Goal: Transaction & Acquisition: Purchase product/service

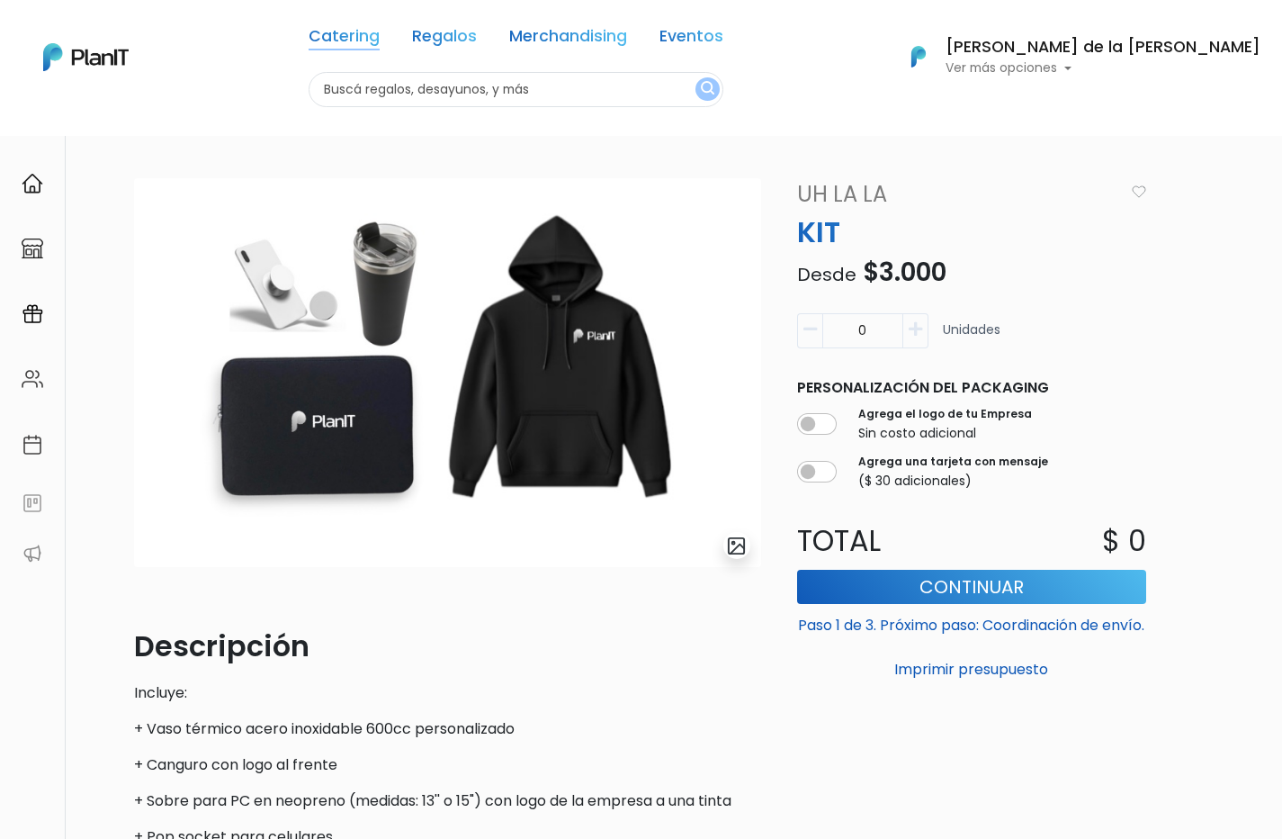
click at [380, 32] on link "Catering" at bounding box center [344, 40] width 71 height 22
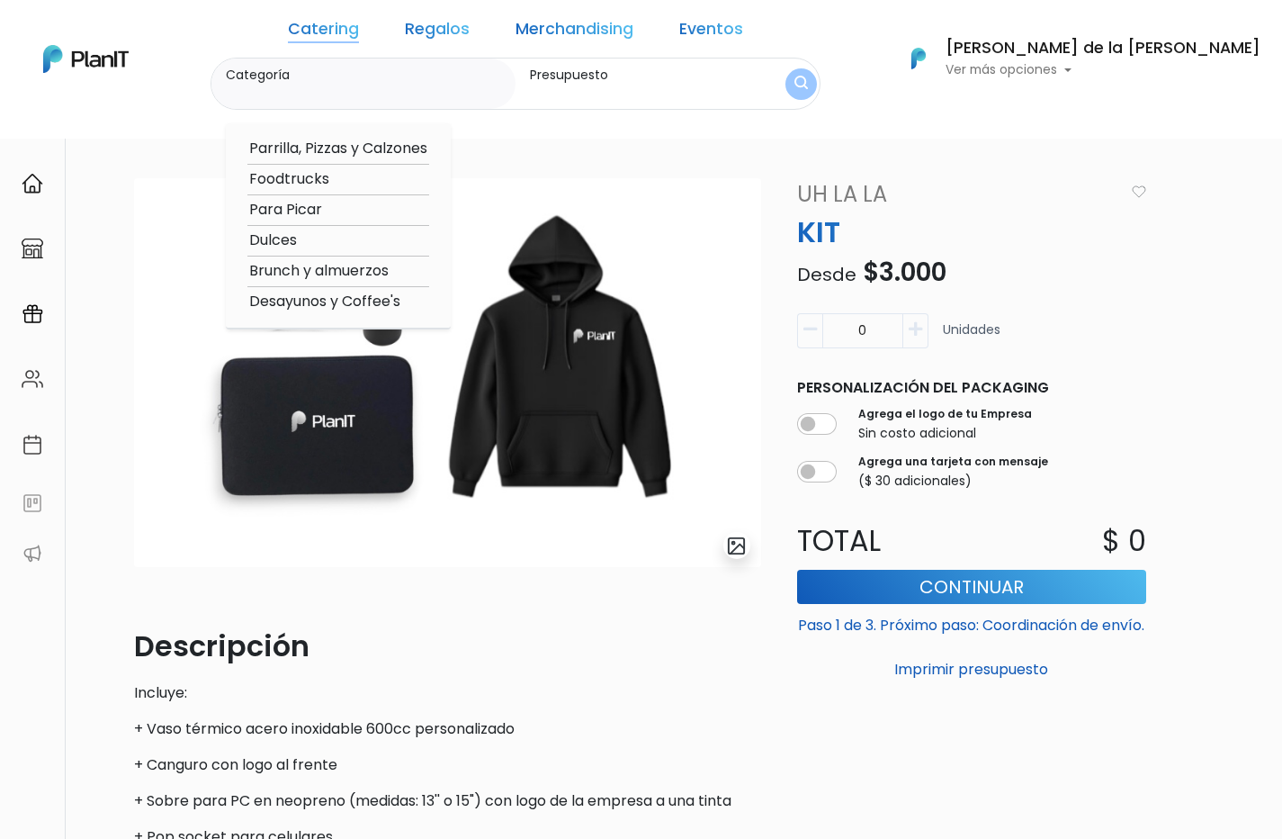
click at [427, 297] on option "Desayunos y Coffee's" at bounding box center [338, 302] width 182 height 22
type input "Desayunos y Coffee's"
type input "$0 - $1000"
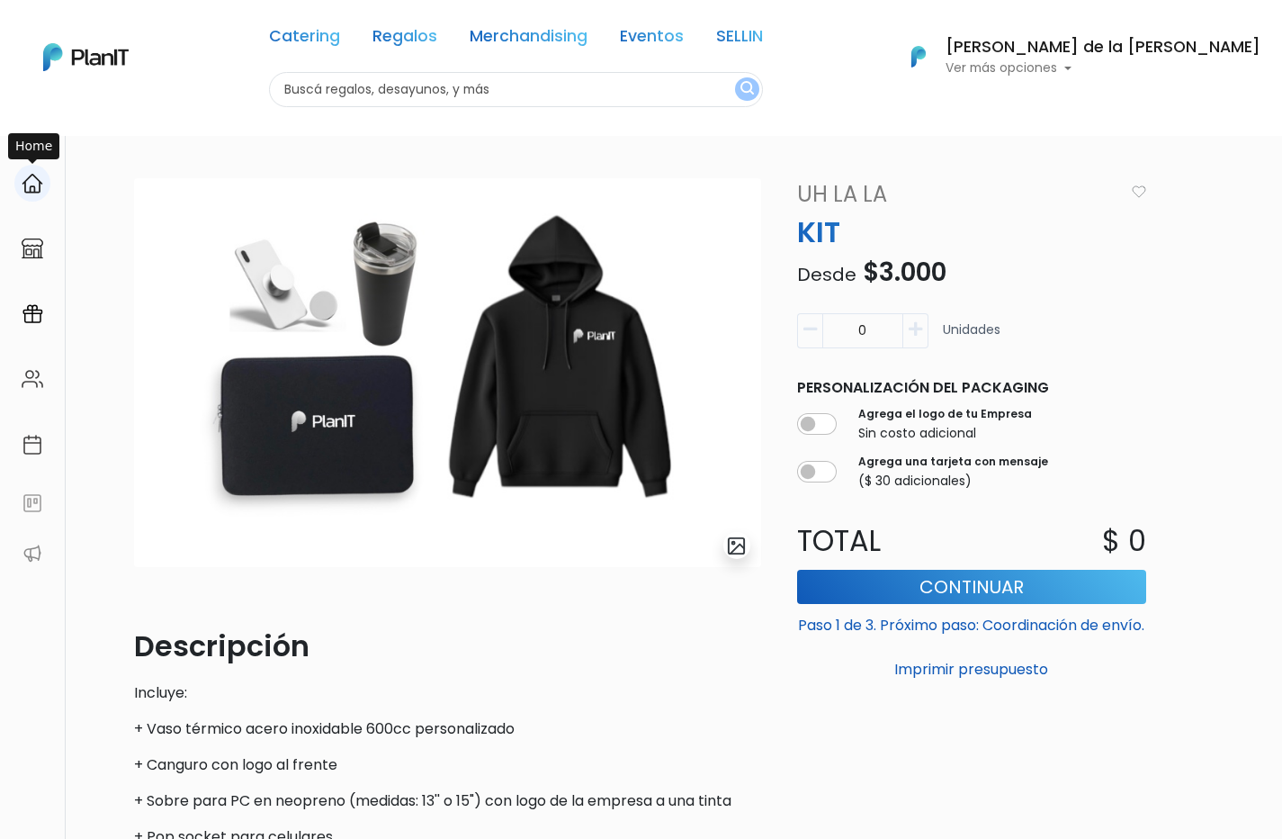
click at [31, 185] on img at bounding box center [33, 184] width 22 height 22
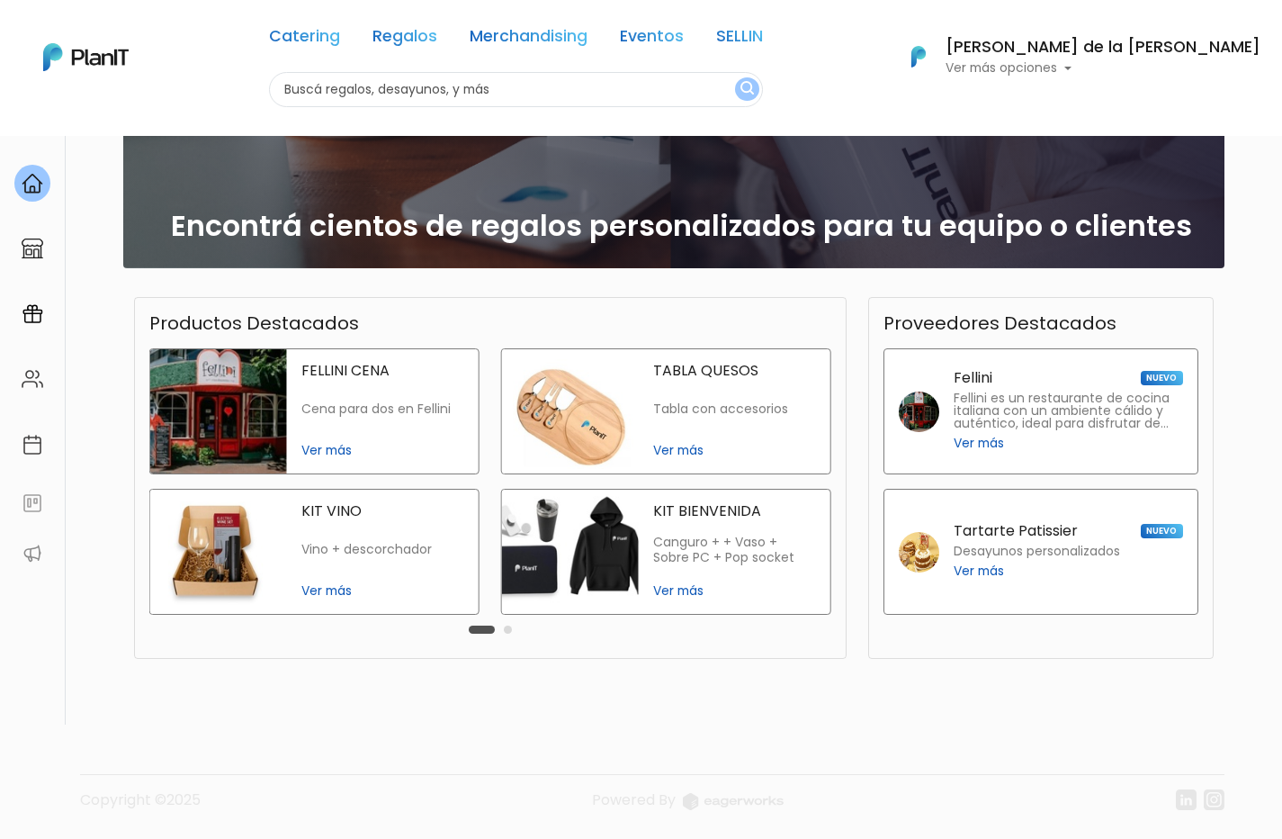
click at [970, 571] on span "Ver más" at bounding box center [979, 571] width 50 height 19
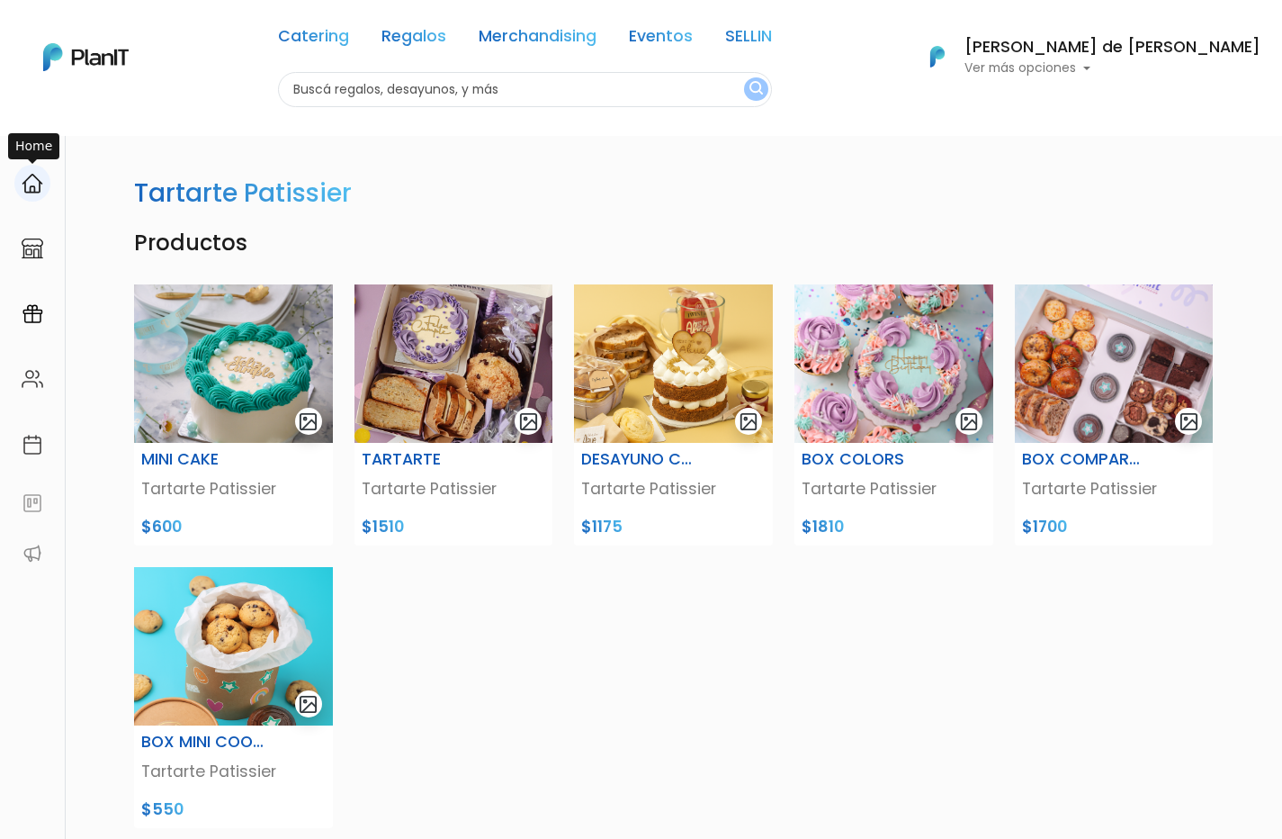
click at [35, 183] on img at bounding box center [33, 184] width 22 height 22
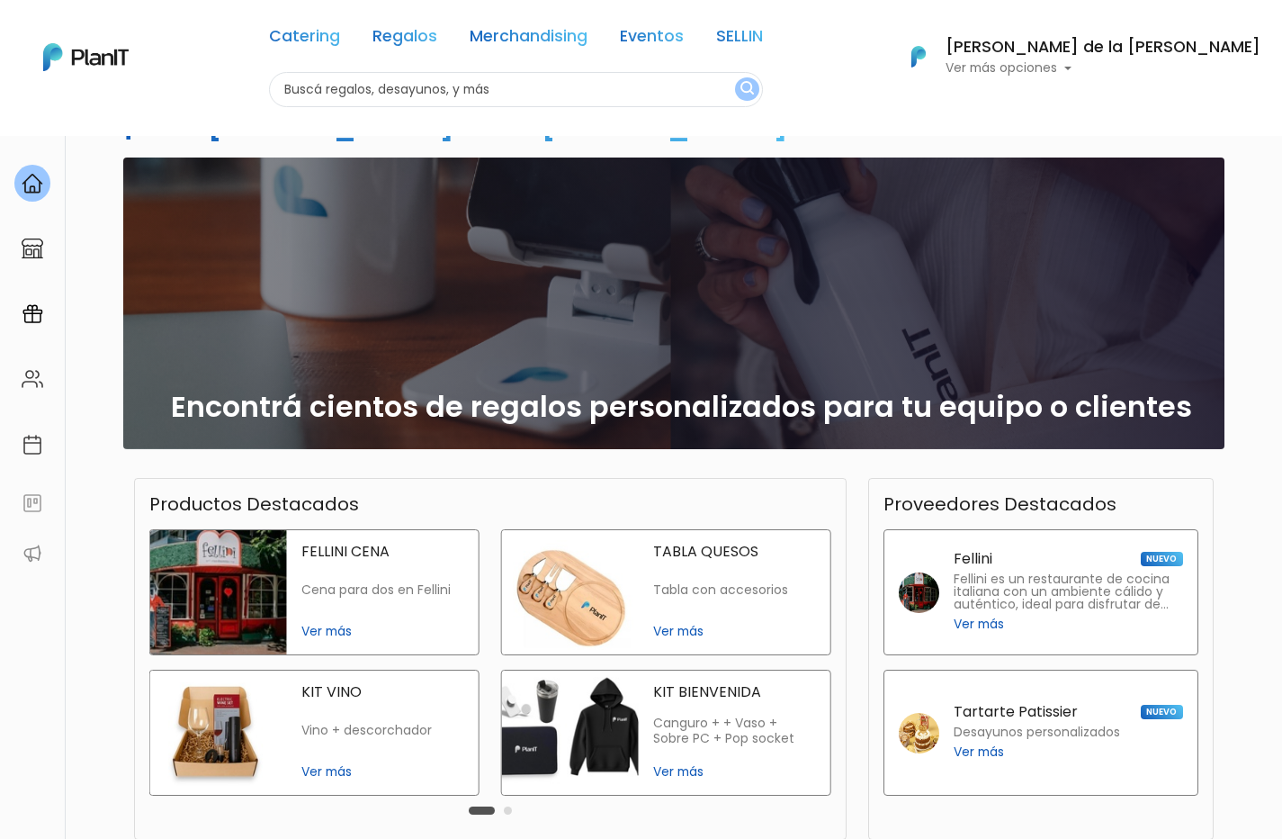
scroll to position [250, 0]
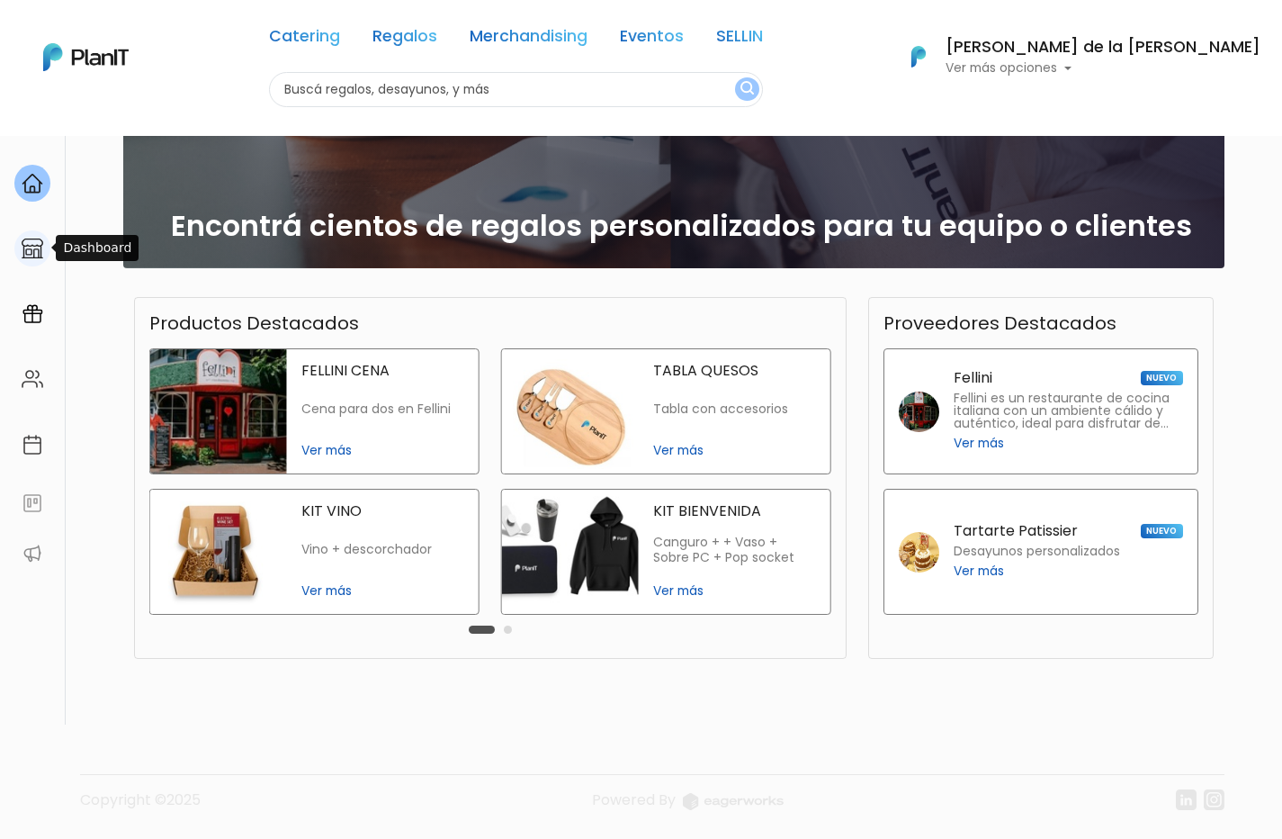
click at [31, 251] on img at bounding box center [33, 249] width 22 height 22
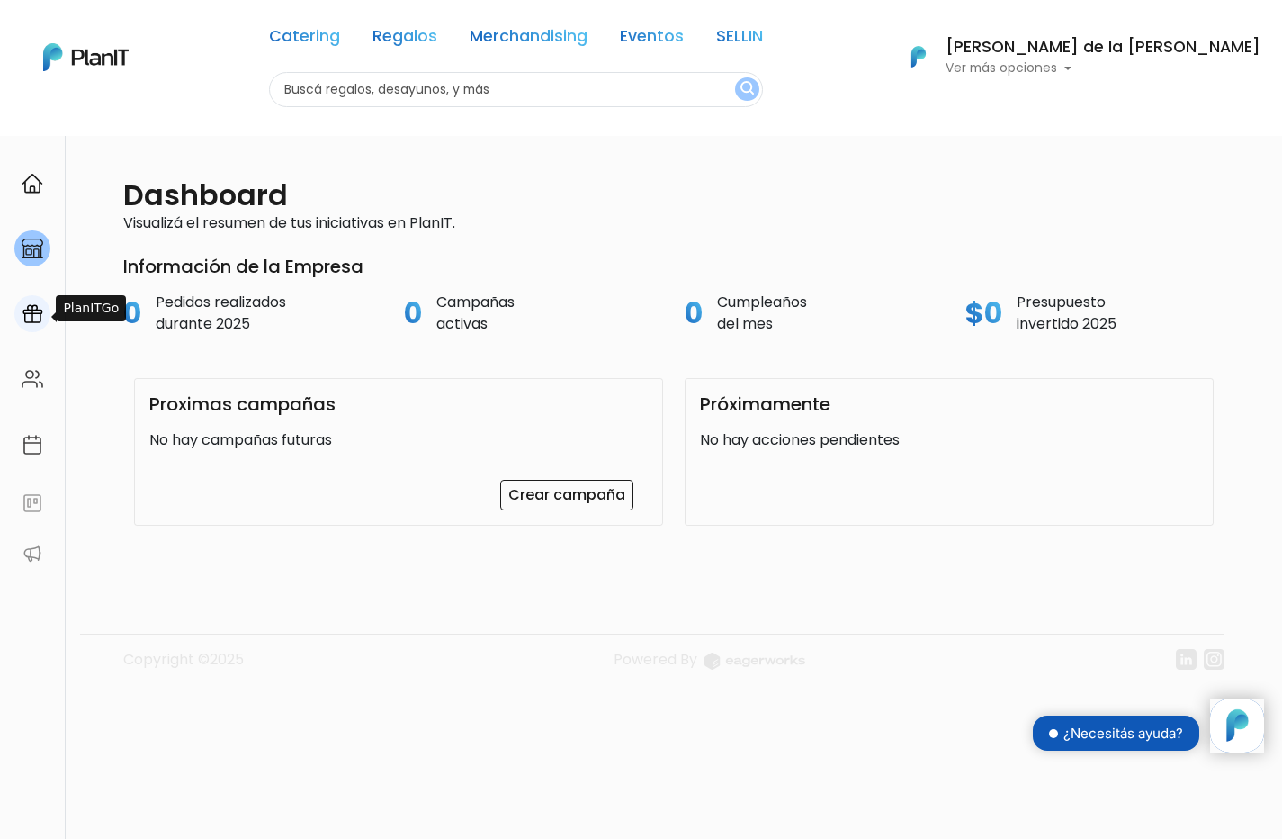
click at [33, 300] on div at bounding box center [32, 313] width 36 height 37
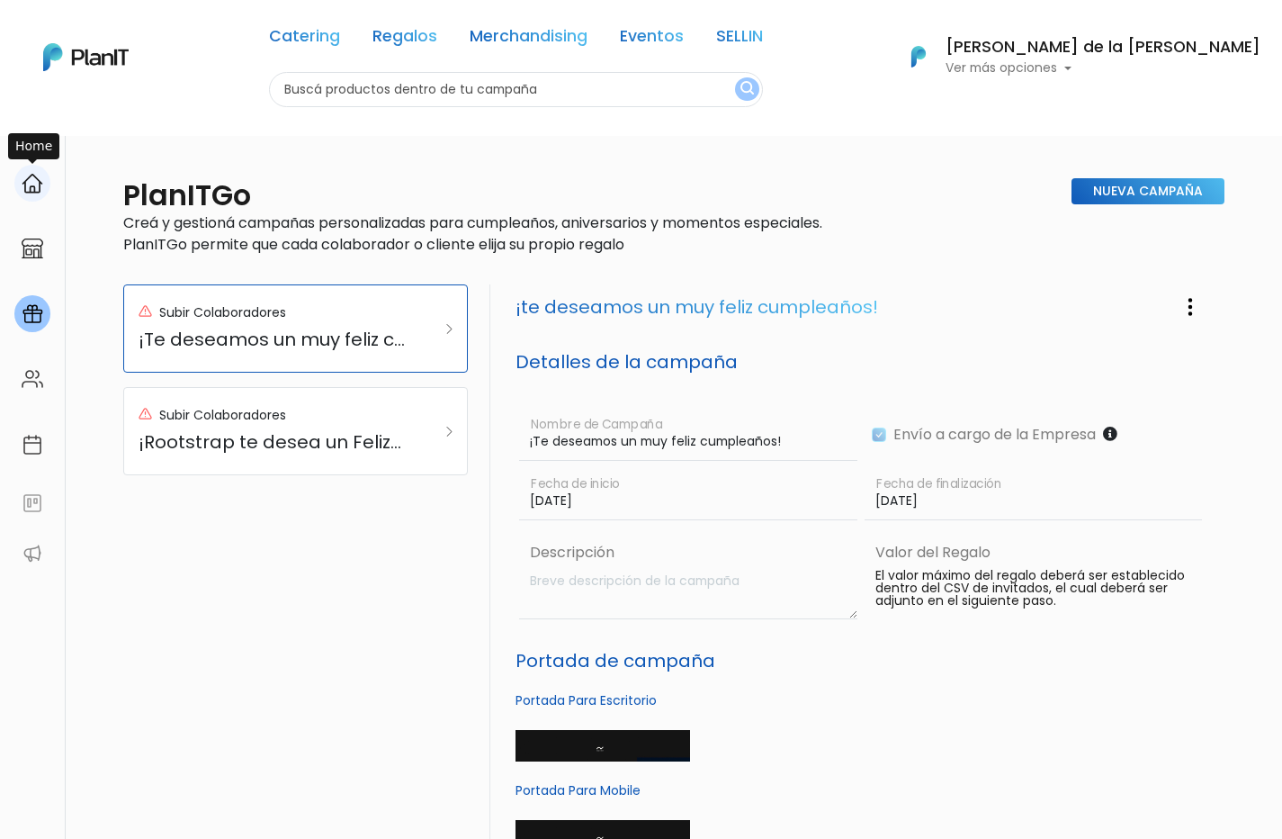
click at [26, 186] on img at bounding box center [33, 184] width 22 height 22
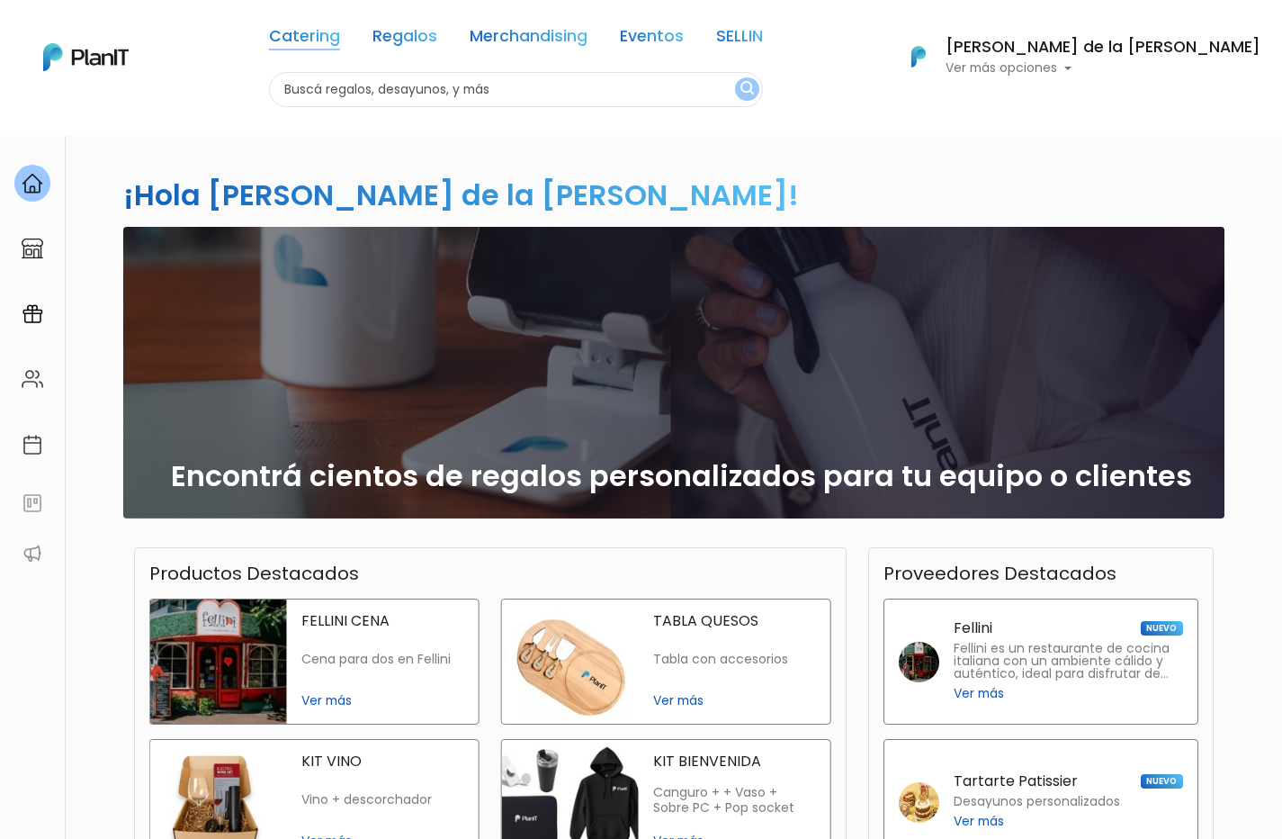
click at [340, 35] on link "Catering" at bounding box center [304, 40] width 71 height 22
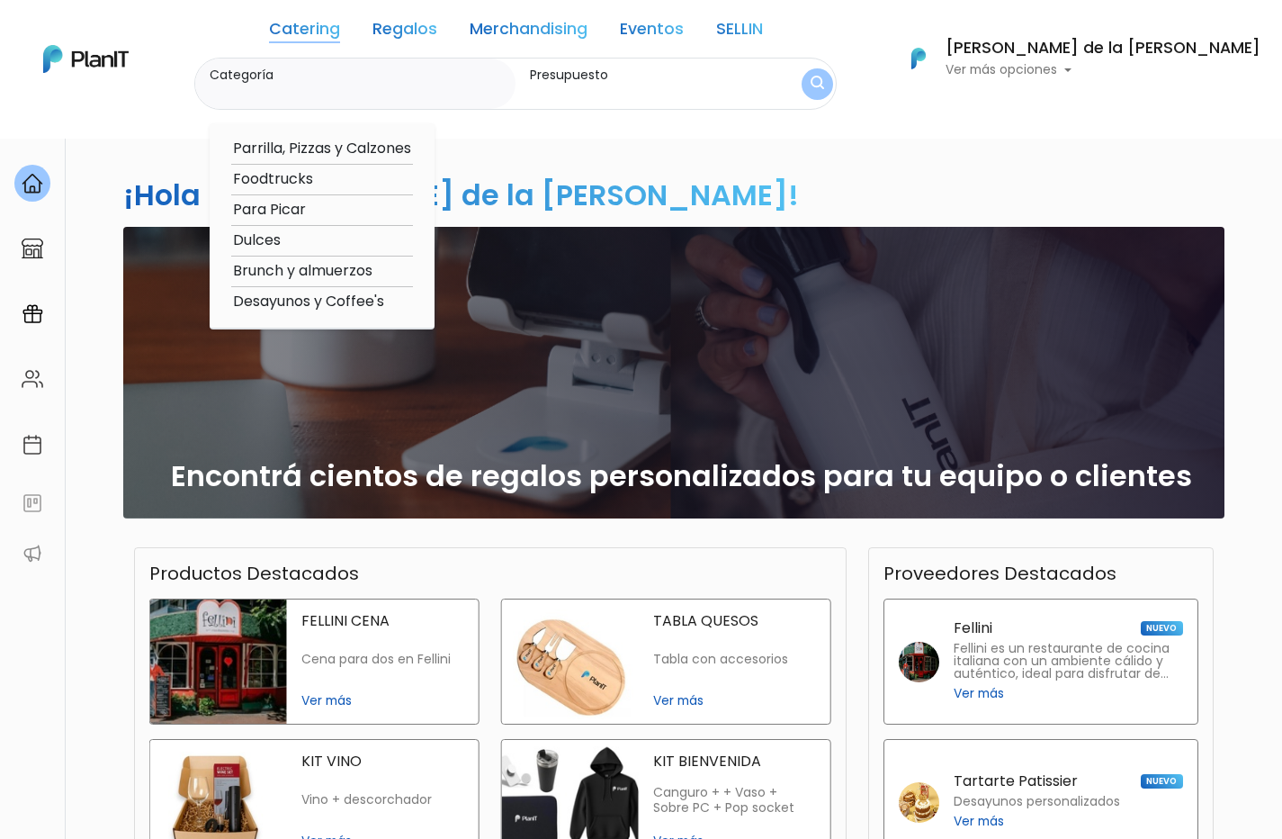
click at [364, 265] on option "Brunch y almuerzos" at bounding box center [322, 271] width 182 height 22
type input "Brunch y almuerzos"
type input "$0 - $1000"
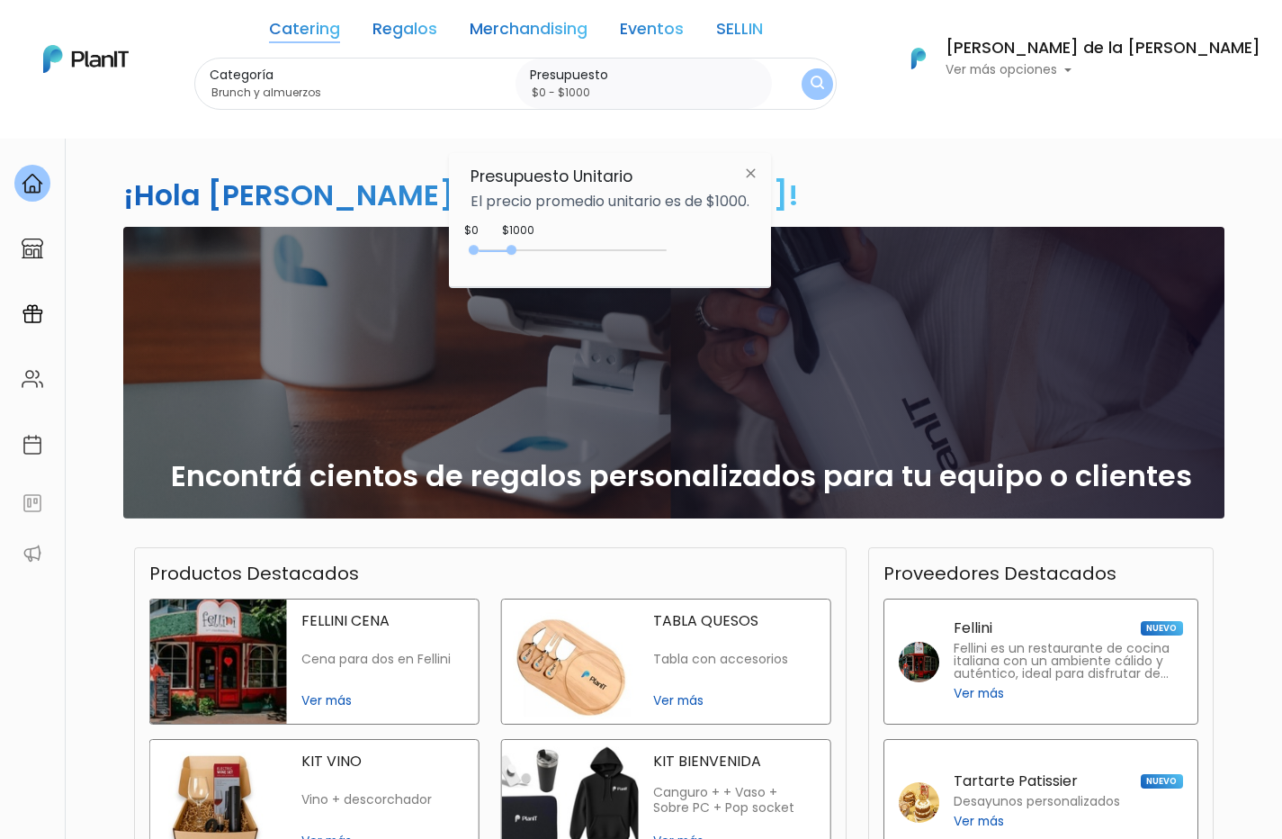
click at [757, 171] on img at bounding box center [750, 173] width 33 height 32
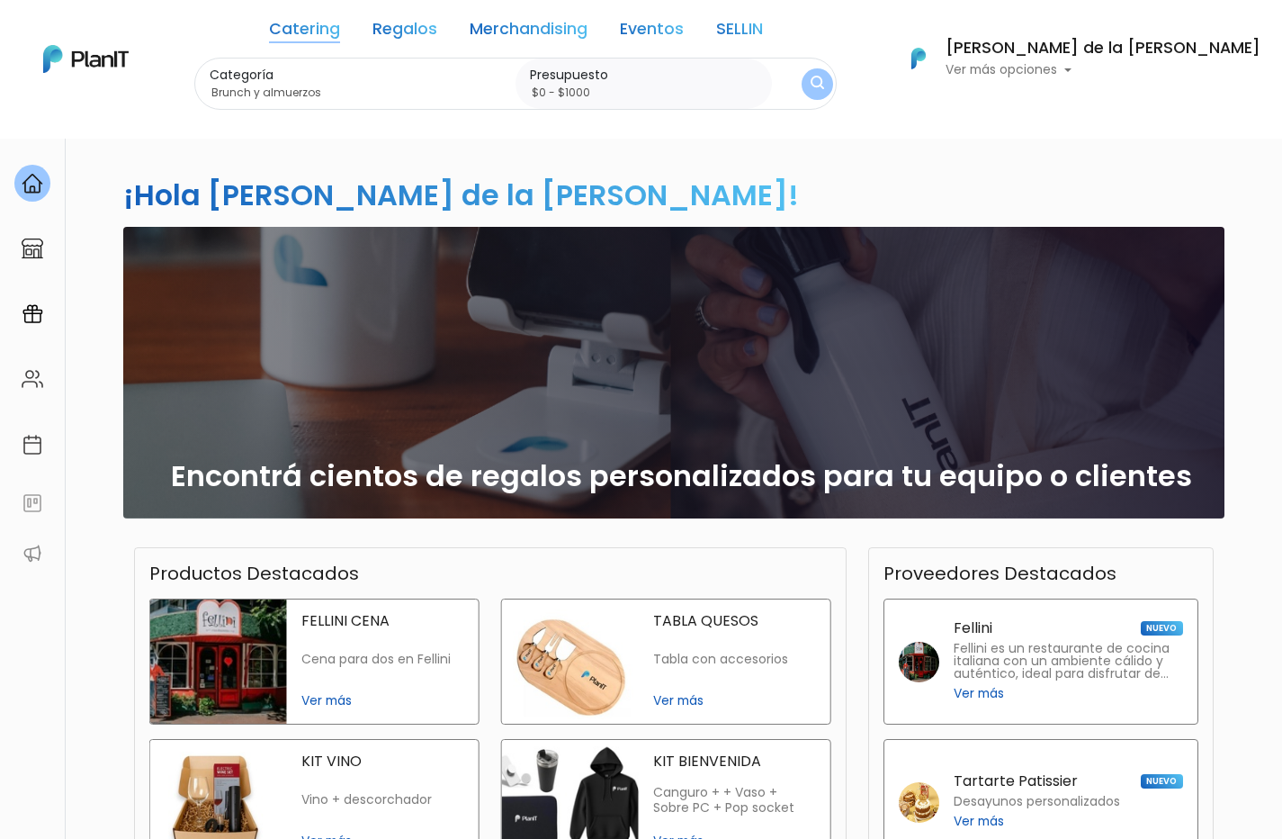
click at [824, 79] on img "submit" at bounding box center [817, 84] width 13 height 17
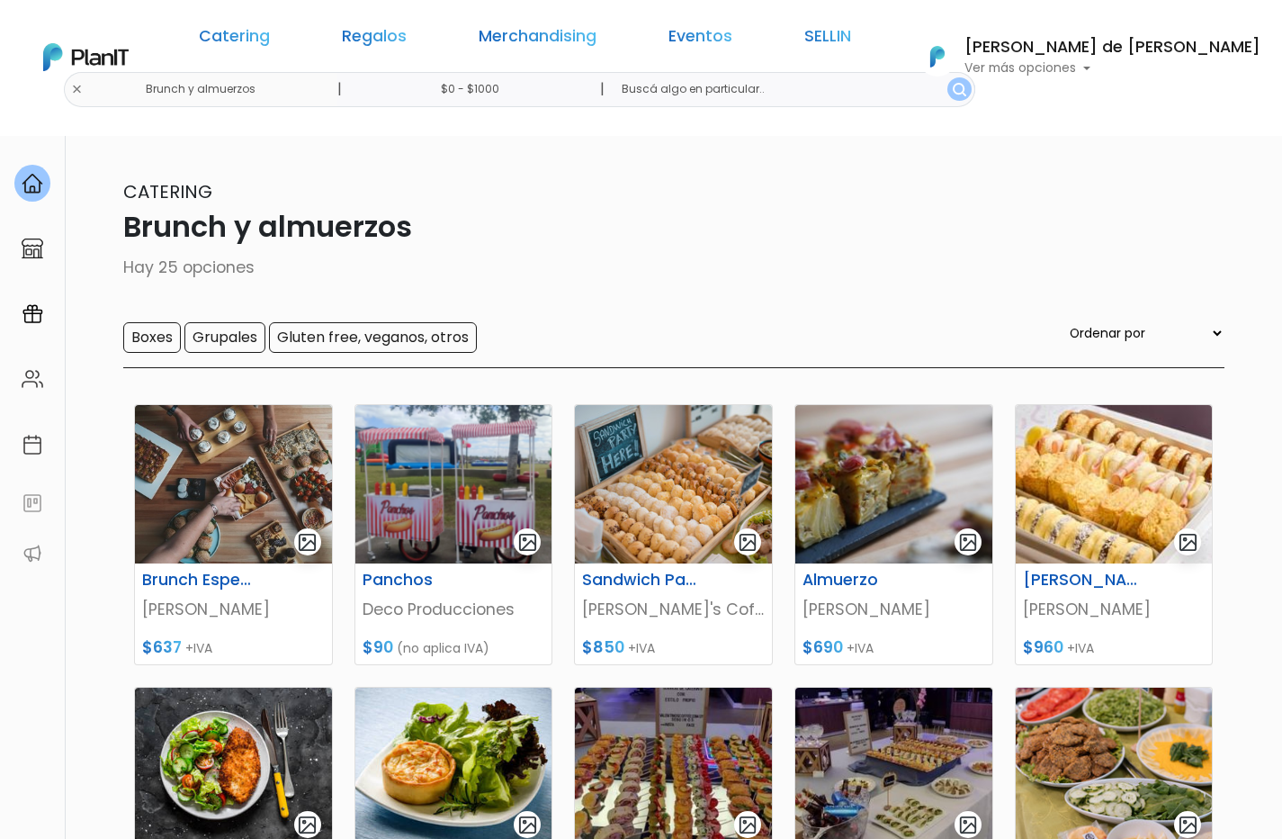
click at [592, 95] on input "$0 - $1000" at bounding box center [474, 89] width 274 height 35
type input "$0 - $1300"
drag, startPoint x: 512, startPoint y: 245, endPoint x: 527, endPoint y: 244, distance: 15.3
click at [527, 244] on div "0 : 1300 0 1300" at bounding box center [572, 250] width 189 height 18
click at [953, 89] on img "submit" at bounding box center [959, 89] width 13 height 13
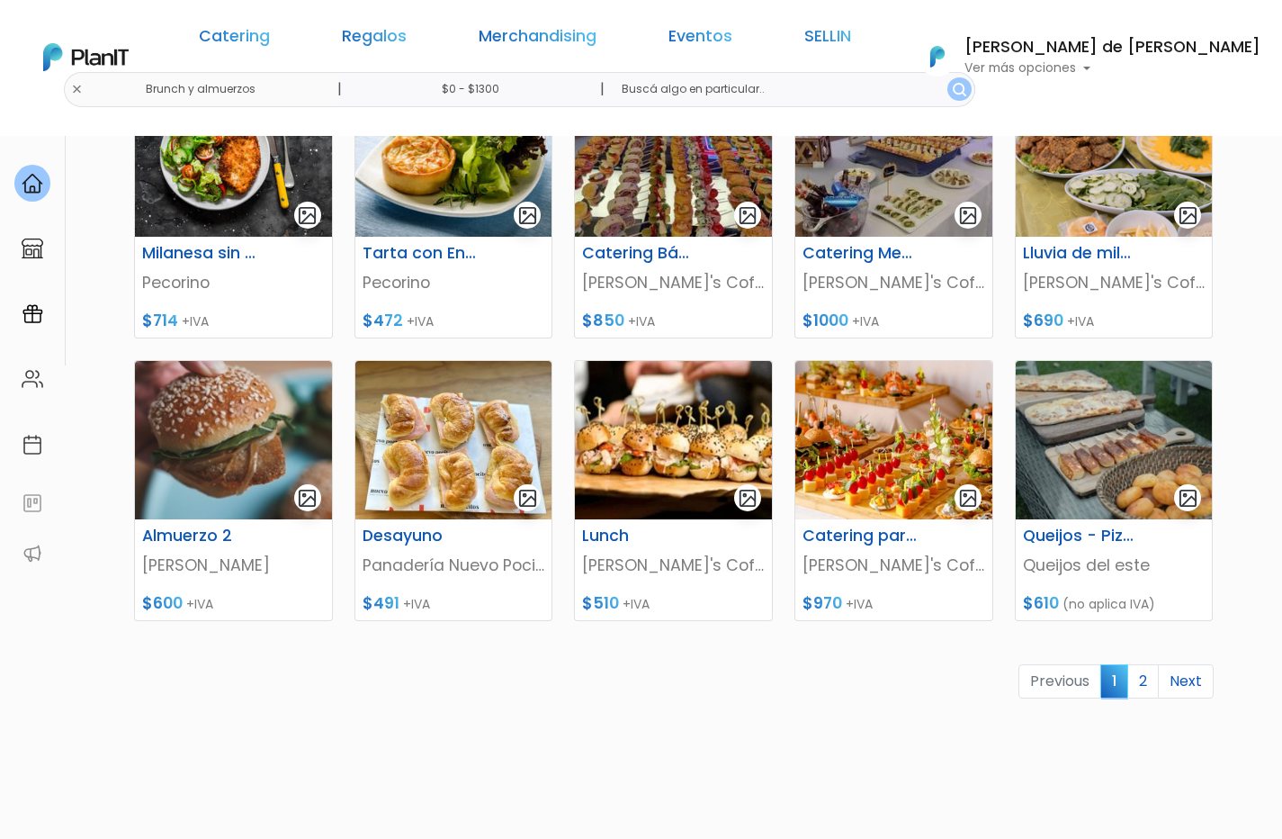
scroll to position [612, 0]
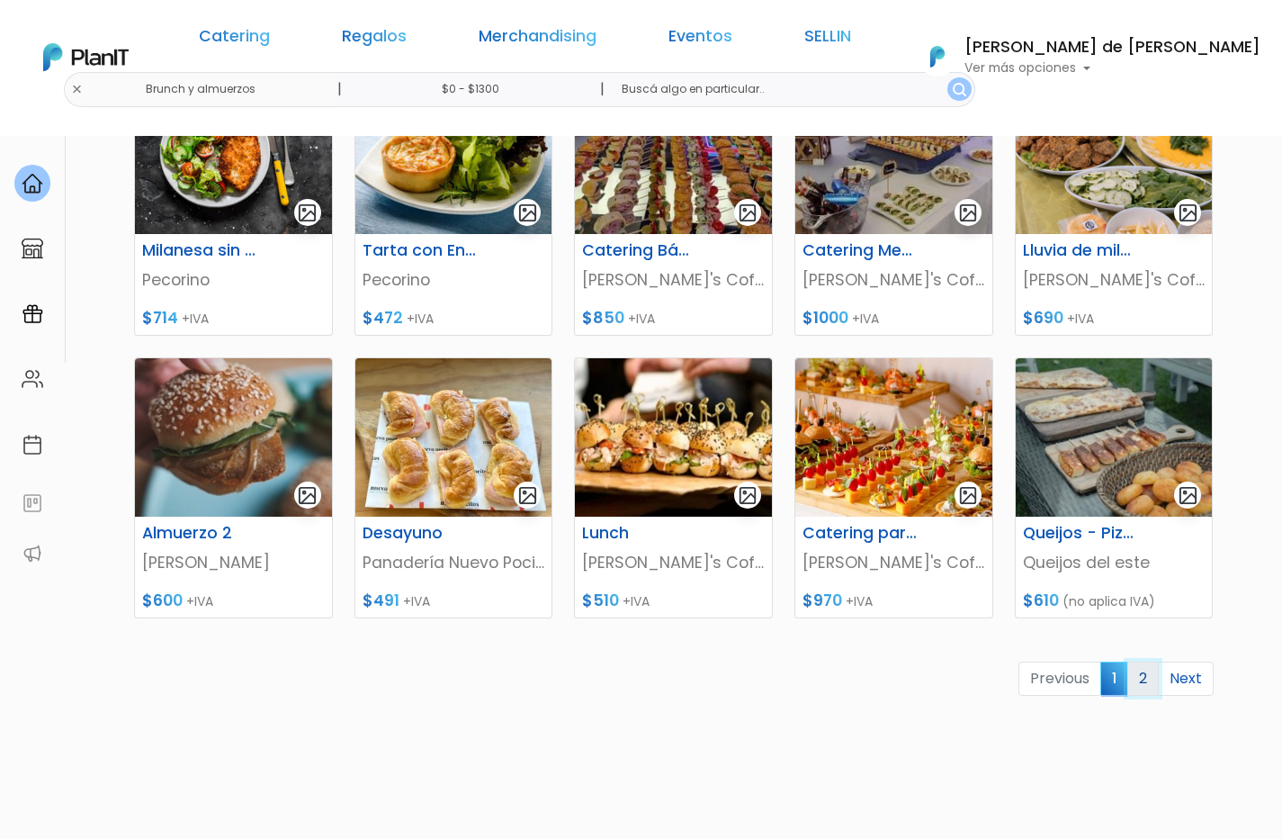
click at [1139, 682] on link "2" at bounding box center [1143, 678] width 31 height 34
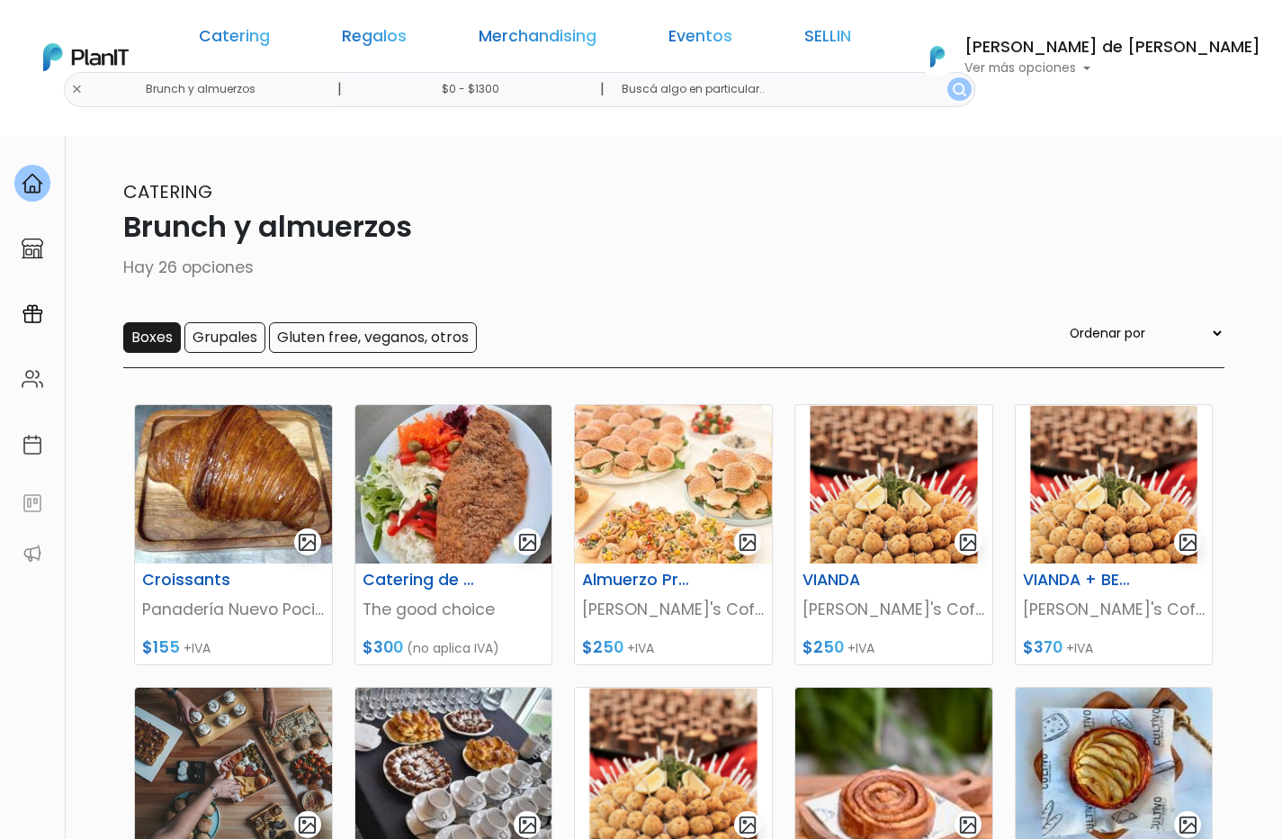
click at [161, 331] on input "Boxes" at bounding box center [152, 337] width 58 height 31
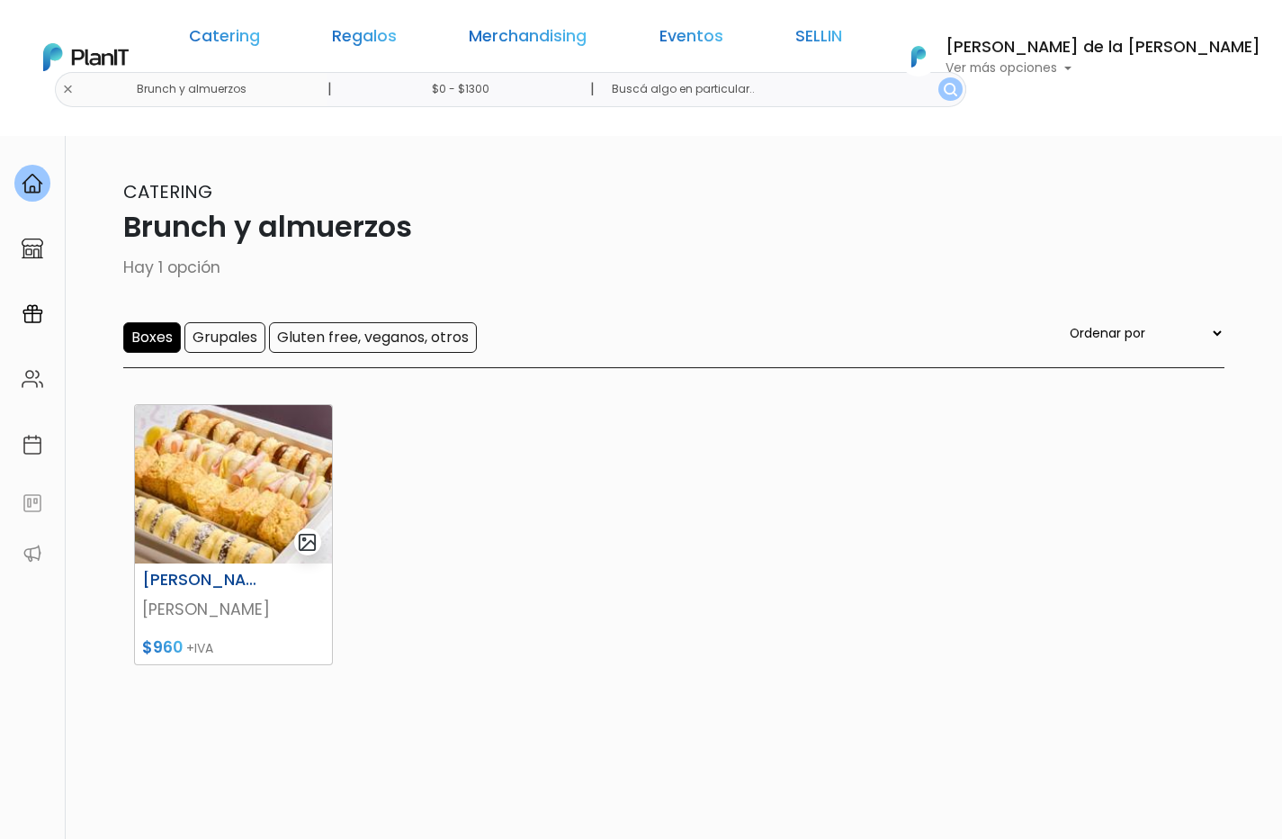
click at [198, 514] on img at bounding box center [233, 484] width 197 height 158
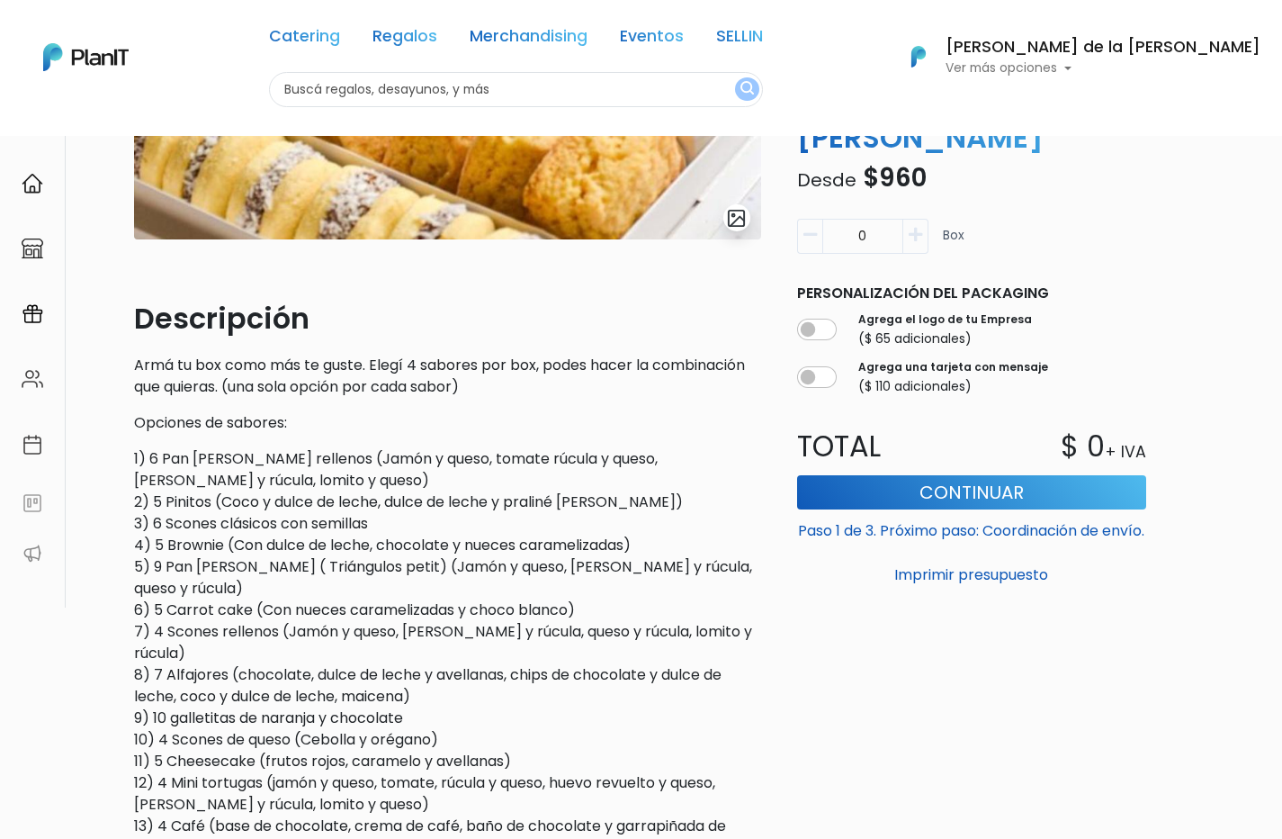
scroll to position [444, 0]
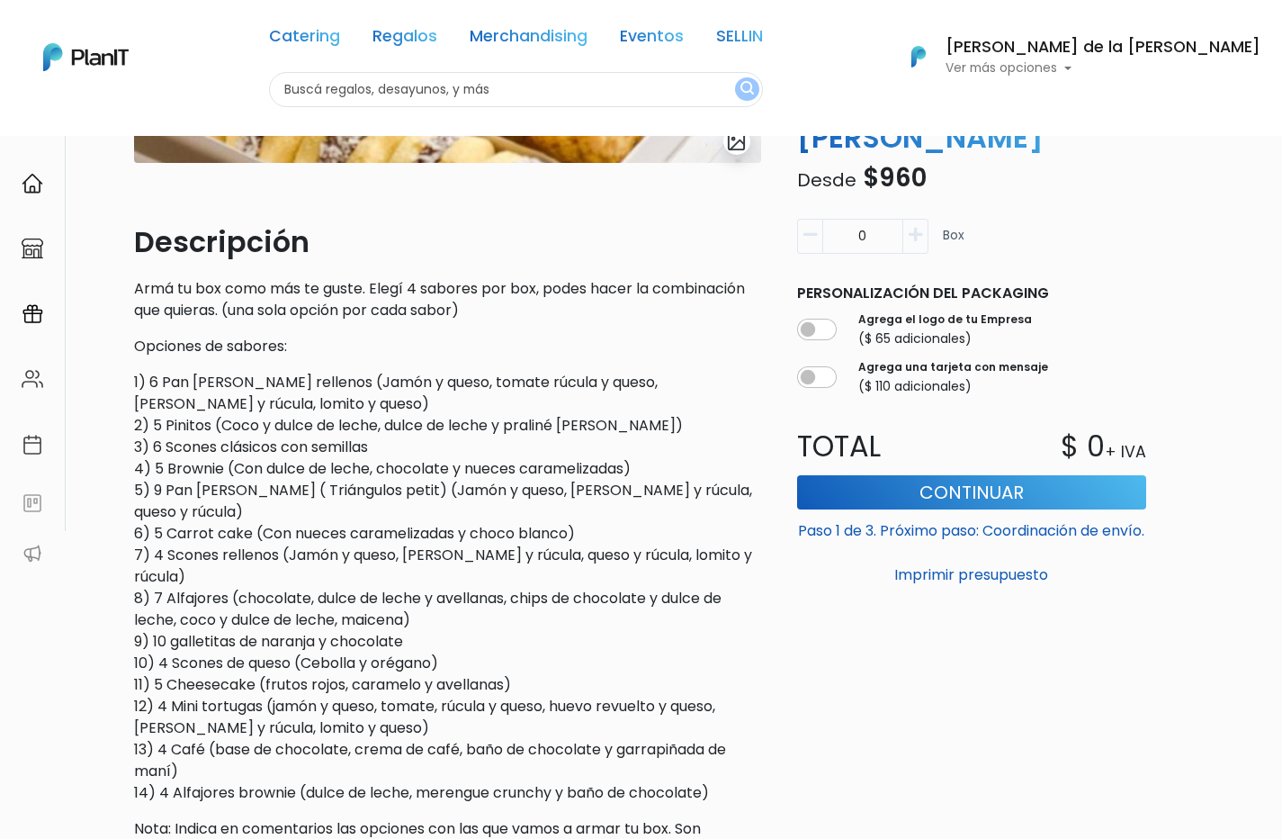
click at [915, 230] on icon "button" at bounding box center [915, 235] width 13 height 16
type input "1"
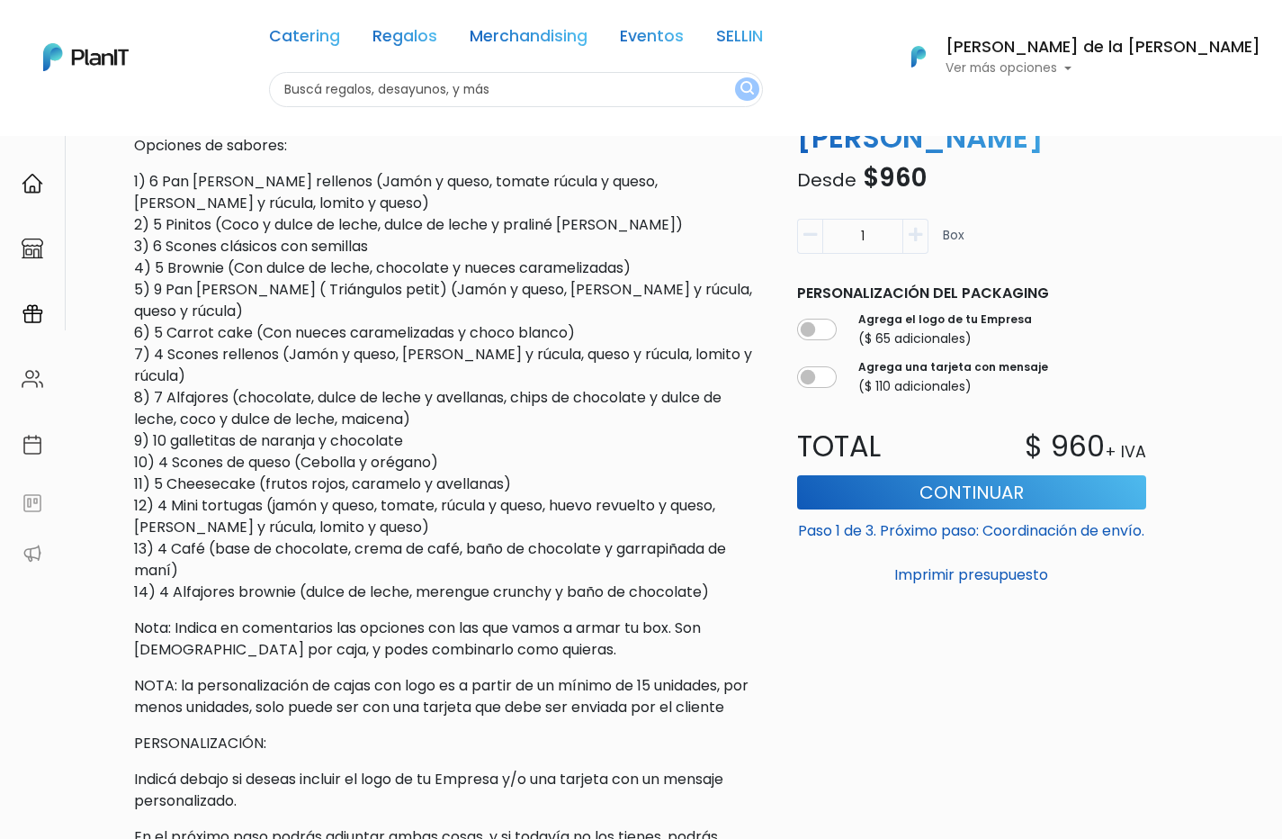
scroll to position [636, 0]
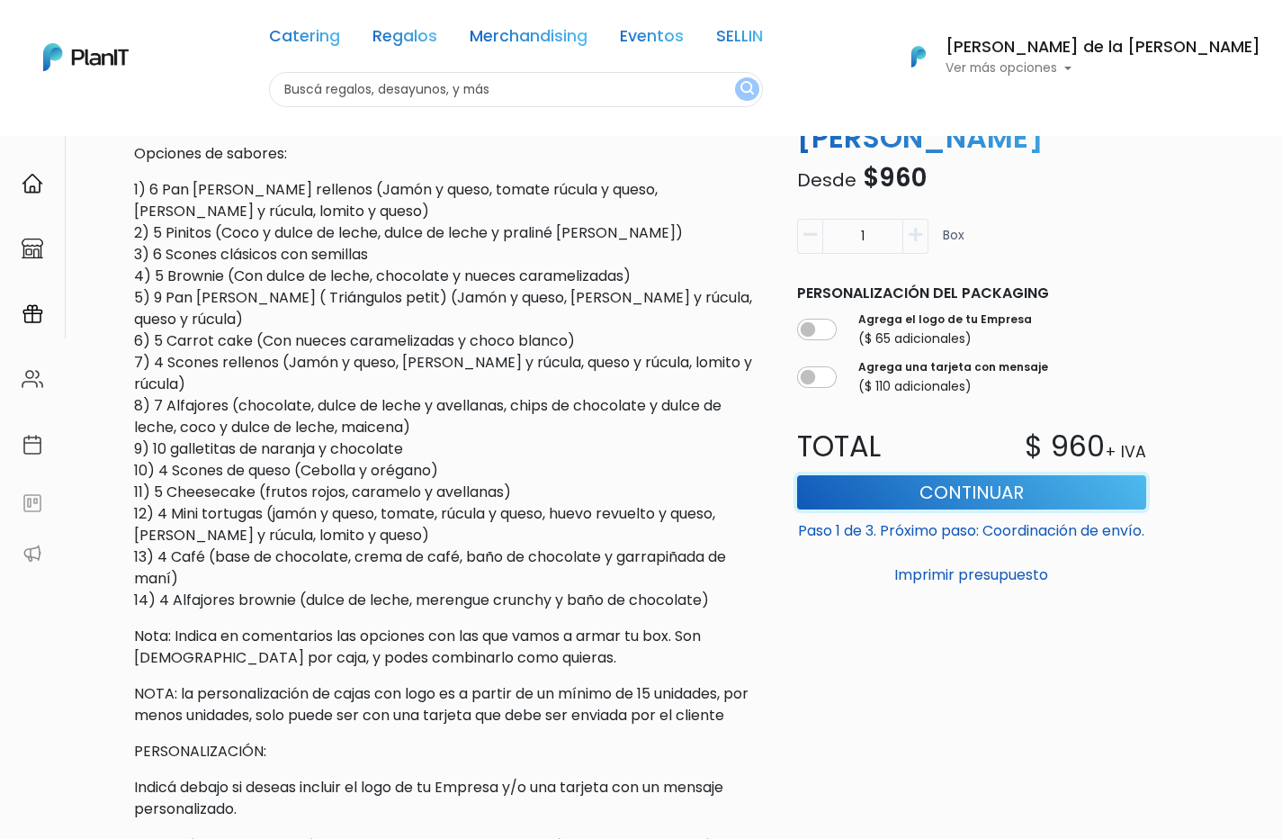
click at [977, 490] on button "Continuar" at bounding box center [971, 492] width 349 height 34
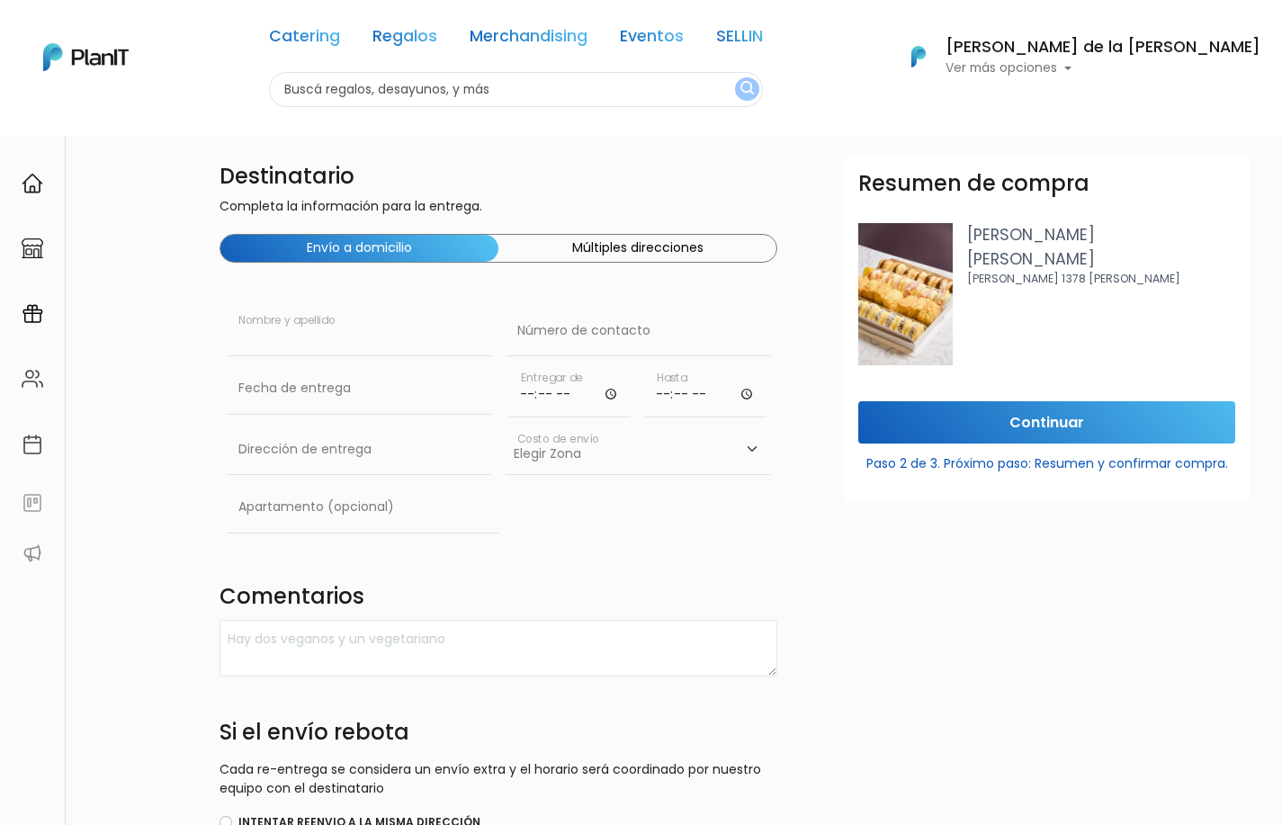
click at [373, 343] on input "text" at bounding box center [359, 331] width 265 height 50
type input "Duxary S.A"
type input "098727402"
type input "SARANDI 690"
click at [330, 331] on input "Duxary S.A" at bounding box center [359, 331] width 265 height 50
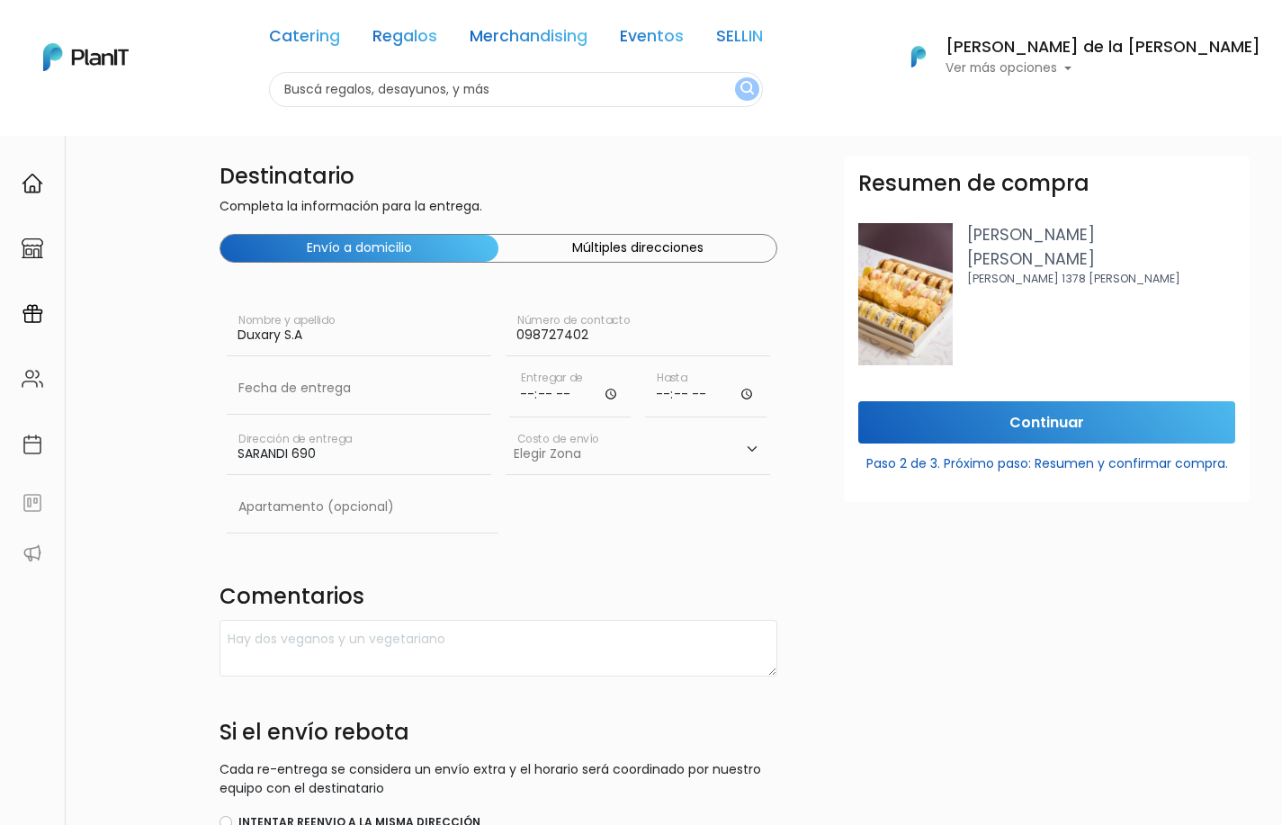
click at [636, 561] on div "Destinatario Completa la información para la entrega. Envío a domicilio Múltipl…" at bounding box center [499, 630] width 580 height 946
click at [748, 447] on select "Elegir Zona Zona américa- $600 Montevideo- $250" at bounding box center [638, 450] width 265 height 50
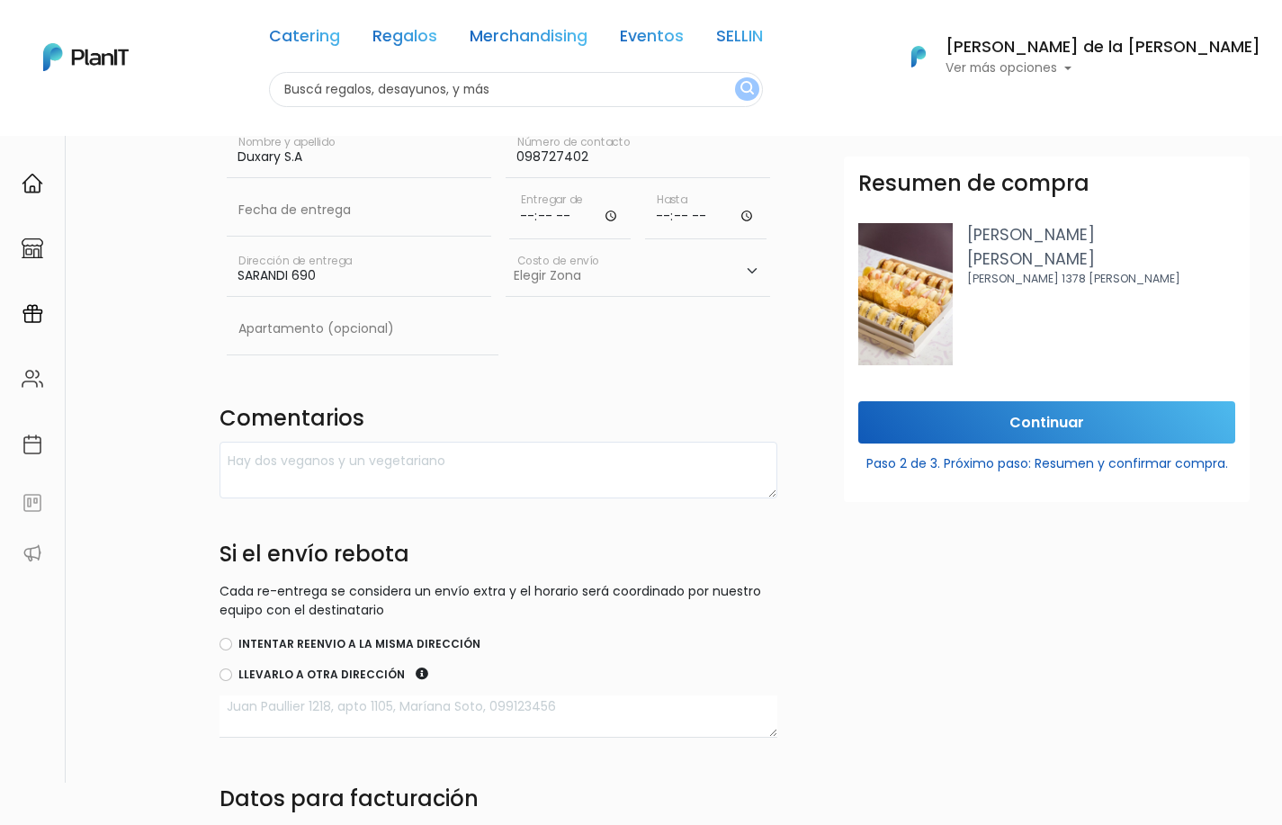
scroll to position [200, 0]
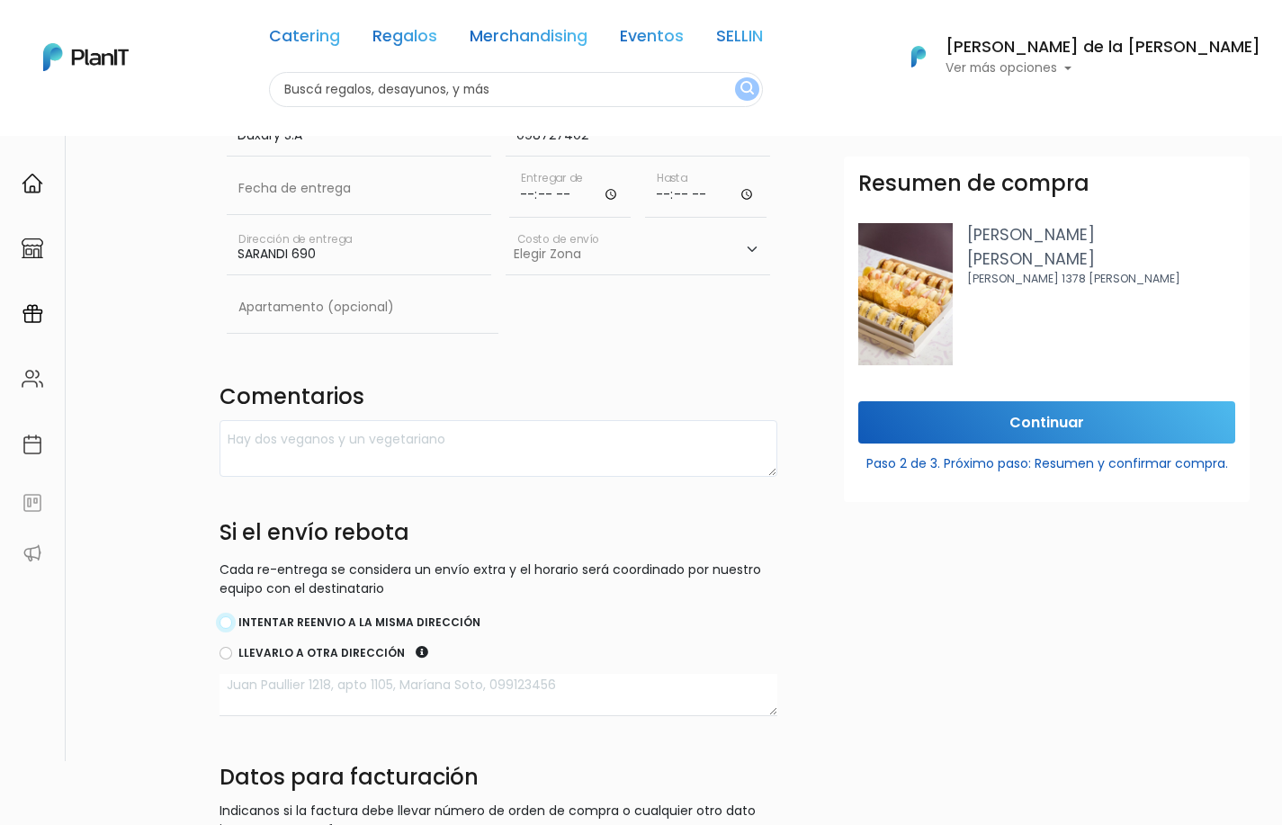
click at [225, 623] on input "Intentar reenvio a la misma dirección" at bounding box center [226, 622] width 13 height 13
radio input "true"
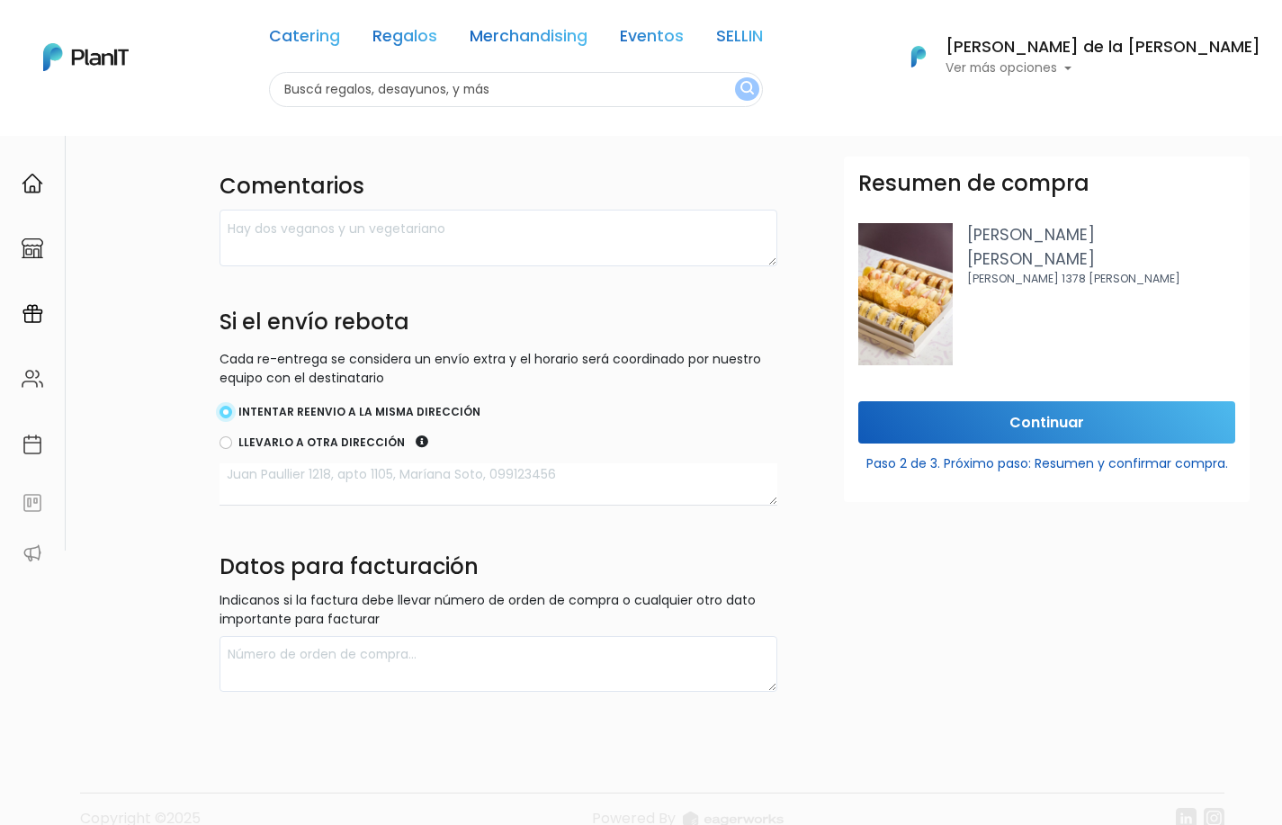
scroll to position [443, 0]
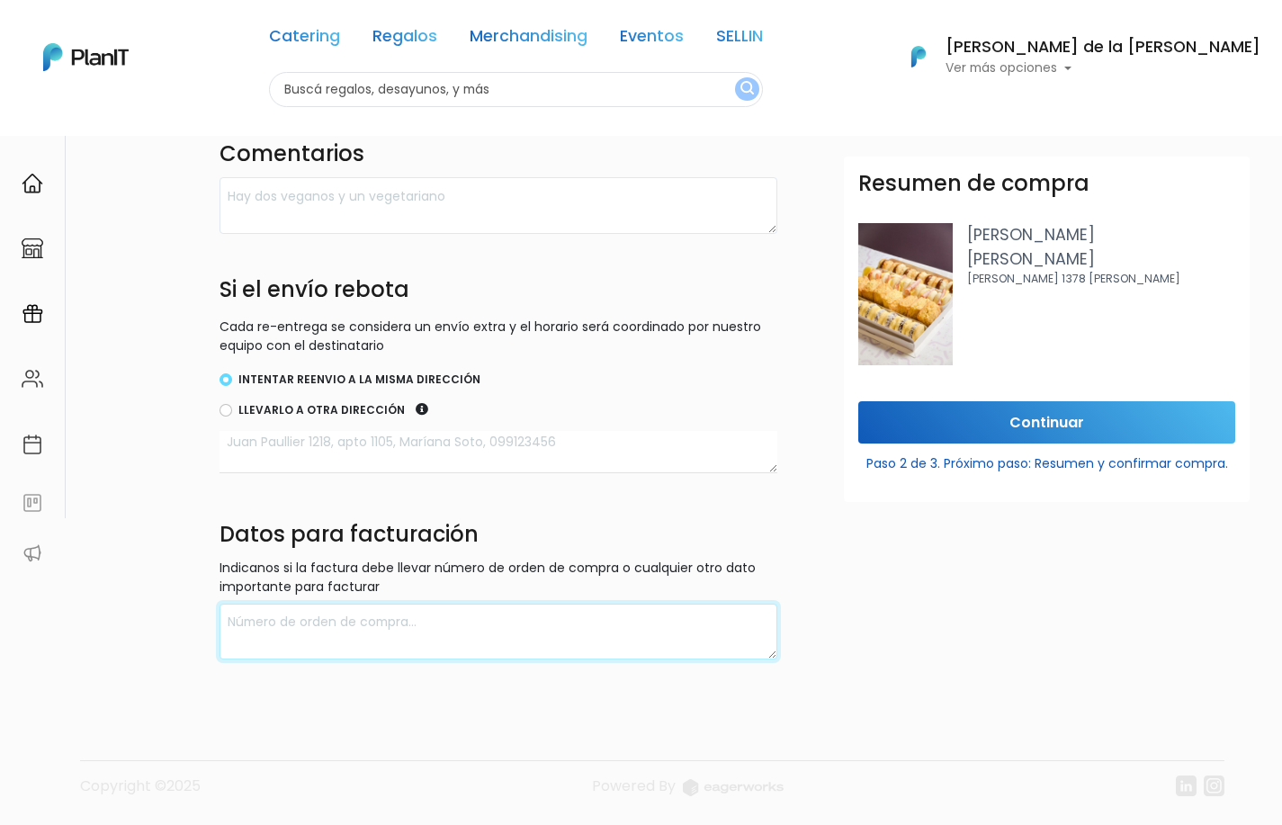
click at [551, 622] on textarea at bounding box center [499, 632] width 558 height 57
type textarea "DUXARY SA RUT 217735810017"
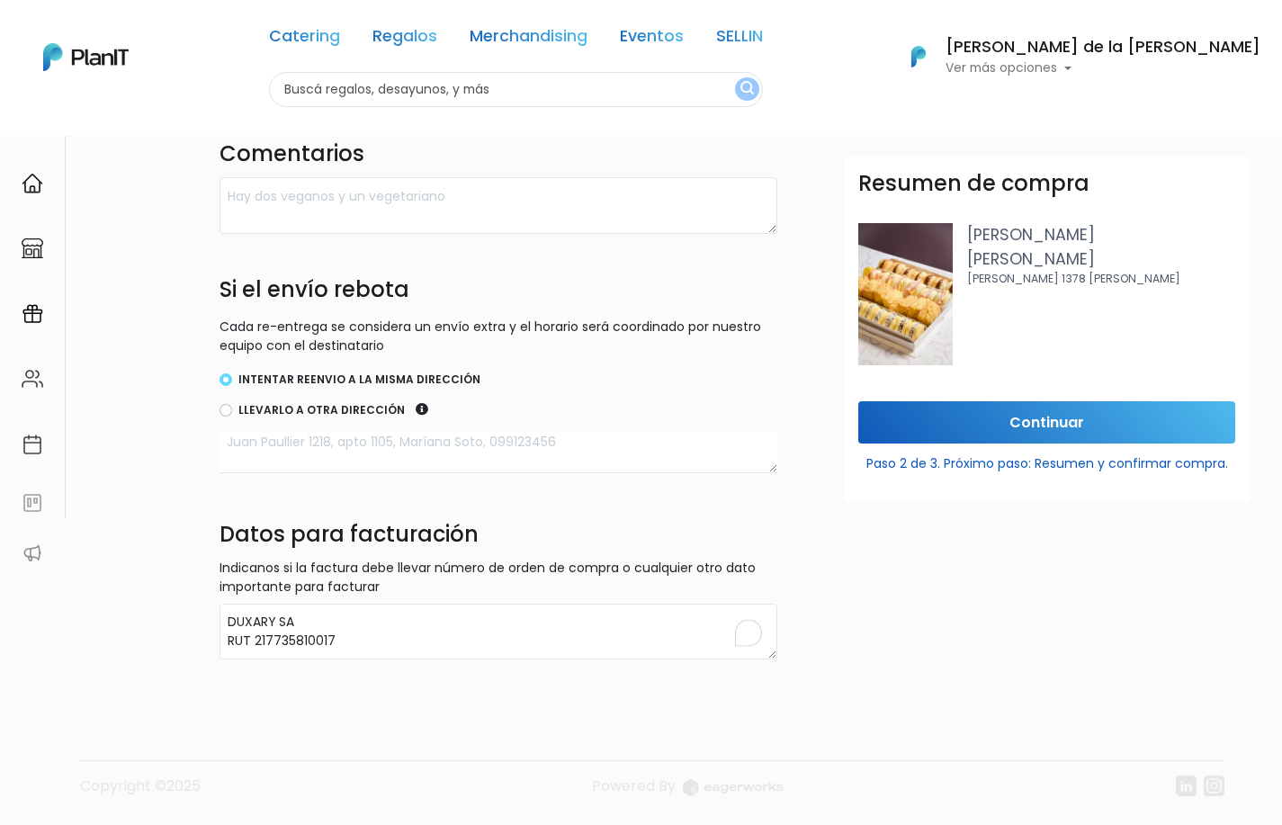
click at [610, 723] on footer "Copyright ©2025 Powered By" at bounding box center [642, 749] width 1188 height 151
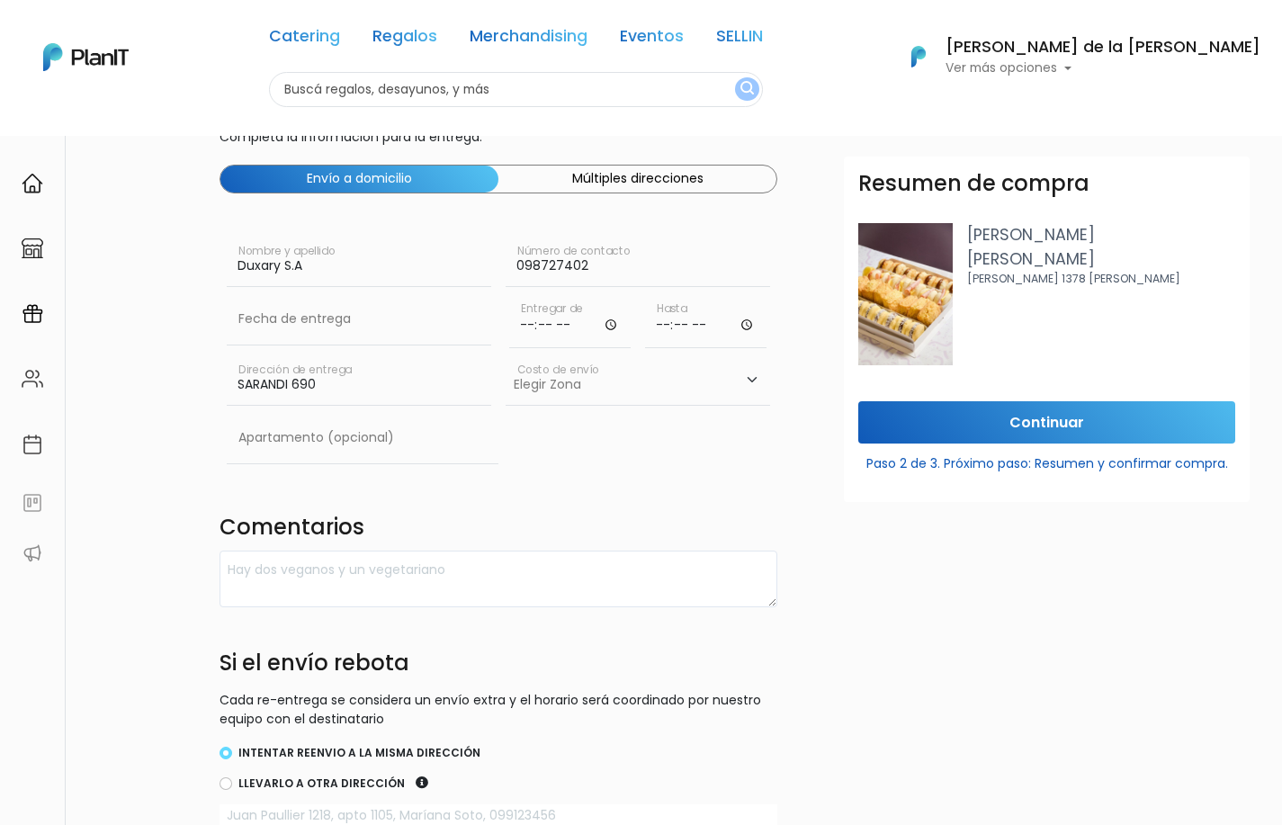
scroll to position [0, 0]
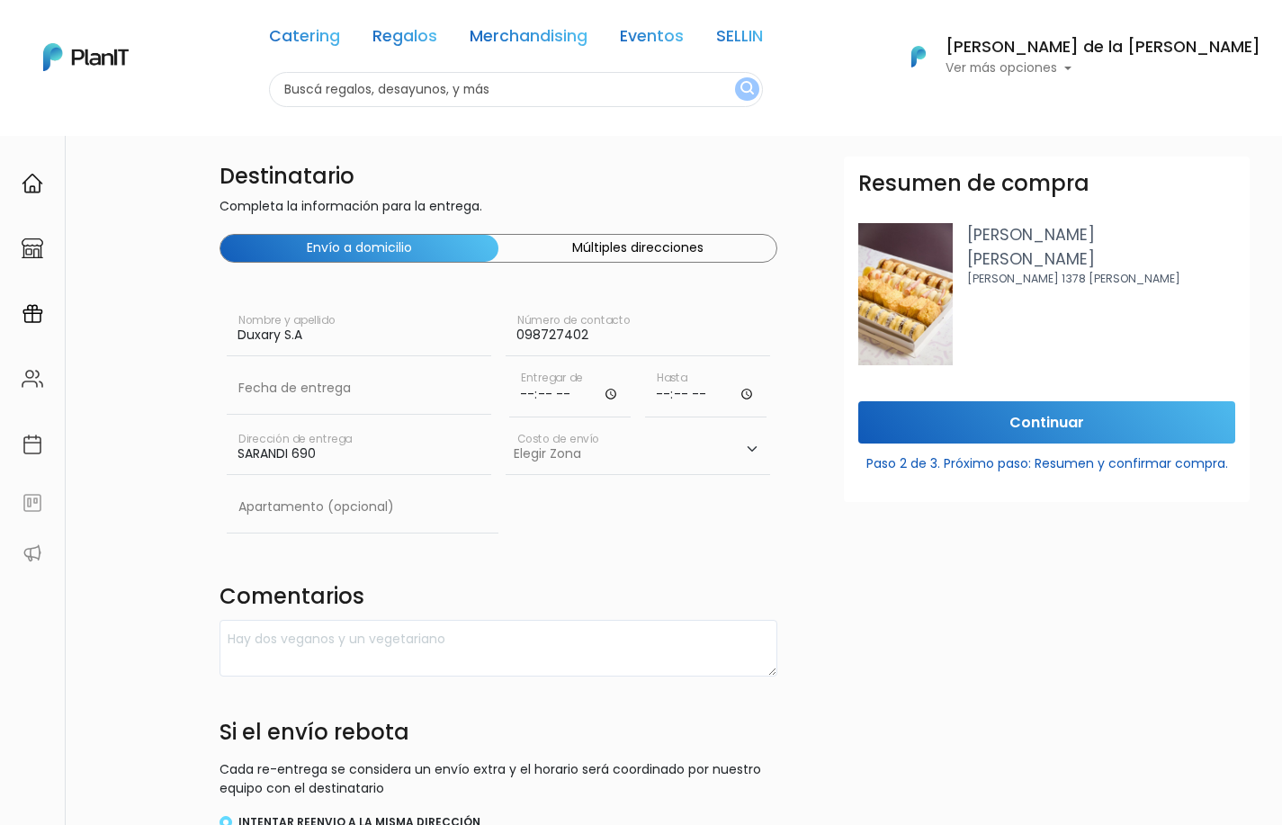
drag, startPoint x: 310, startPoint y: 337, endPoint x: 216, endPoint y: 338, distance: 93.6
click at [216, 338] on div "Destinatario Completa la información para la entrega. Envío a domicilio Múltipl…" at bounding box center [499, 630] width 580 height 946
type input "Matias"
drag, startPoint x: 320, startPoint y: 457, endPoint x: 183, endPoint y: 456, distance: 137.7
click at [183, 456] on div "Destinatario Completa la información para la entrega. Envío a domicilio Múltipl…" at bounding box center [702, 630] width 1159 height 946
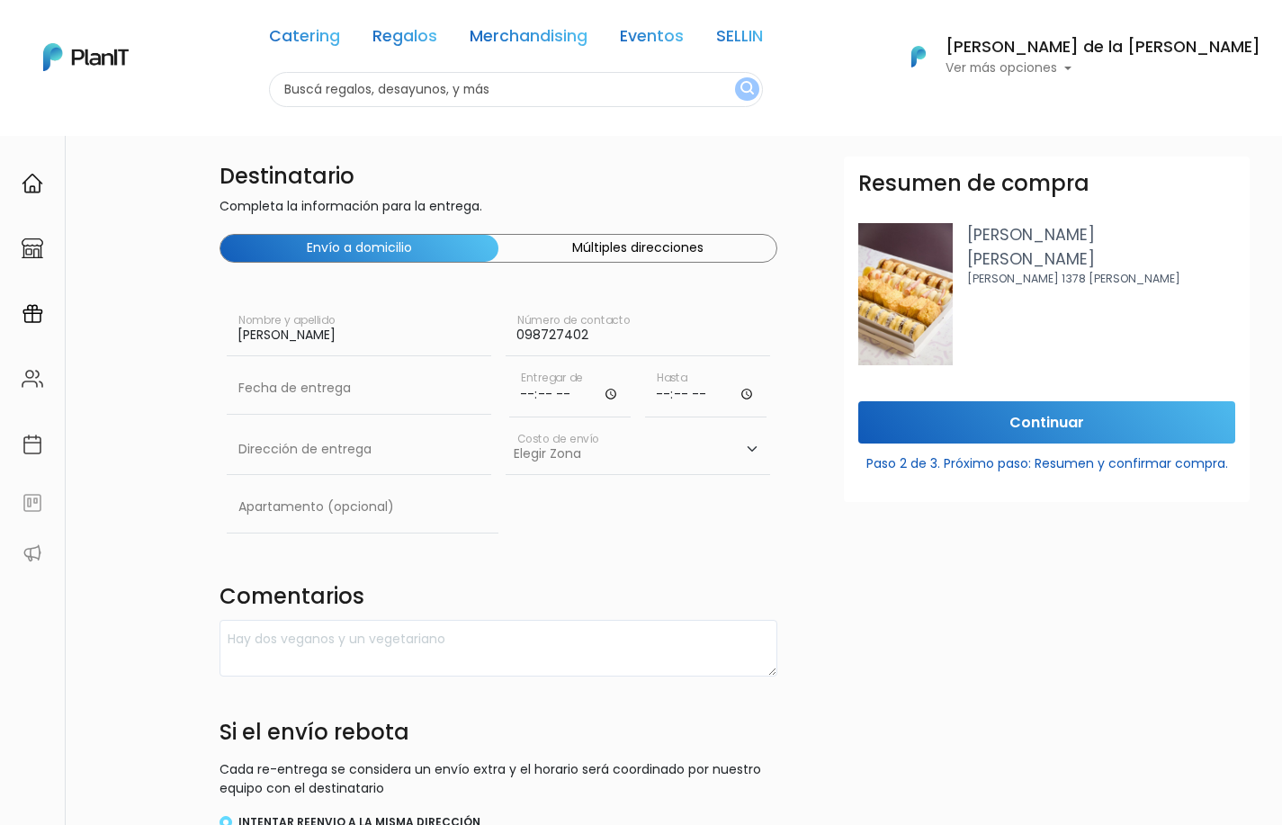
click at [328, 346] on input "Matias" at bounding box center [359, 331] width 265 height 50
type input "Matias Mansilla"
drag, startPoint x: 587, startPoint y: 332, endPoint x: 526, endPoint y: 332, distance: 60.3
click at [526, 332] on input "098727402" at bounding box center [638, 331] width 265 height 50
paste input "1223084"
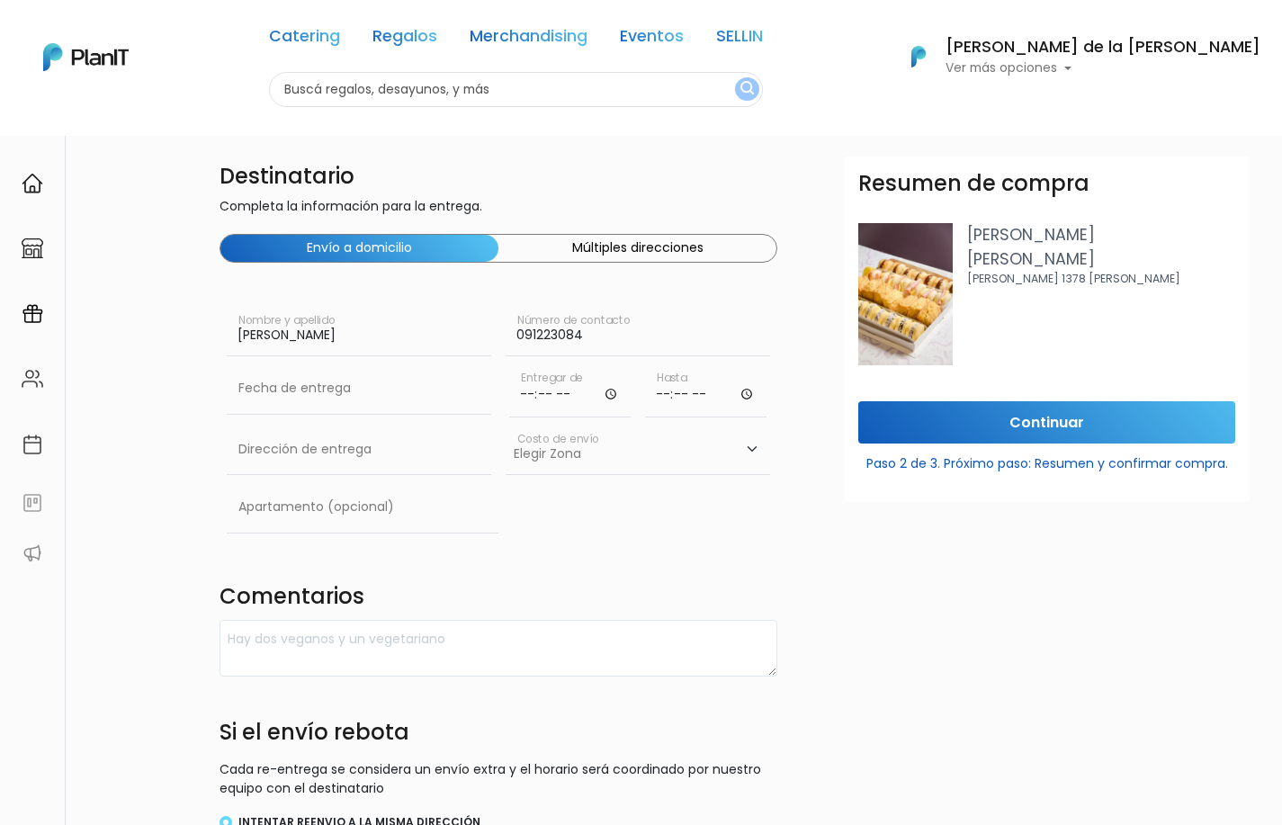
type input "091223084"
click at [513, 547] on div "Destinatario Completa la información para la entrega. Envío a domicilio Múltipl…" at bounding box center [499, 630] width 580 height 946
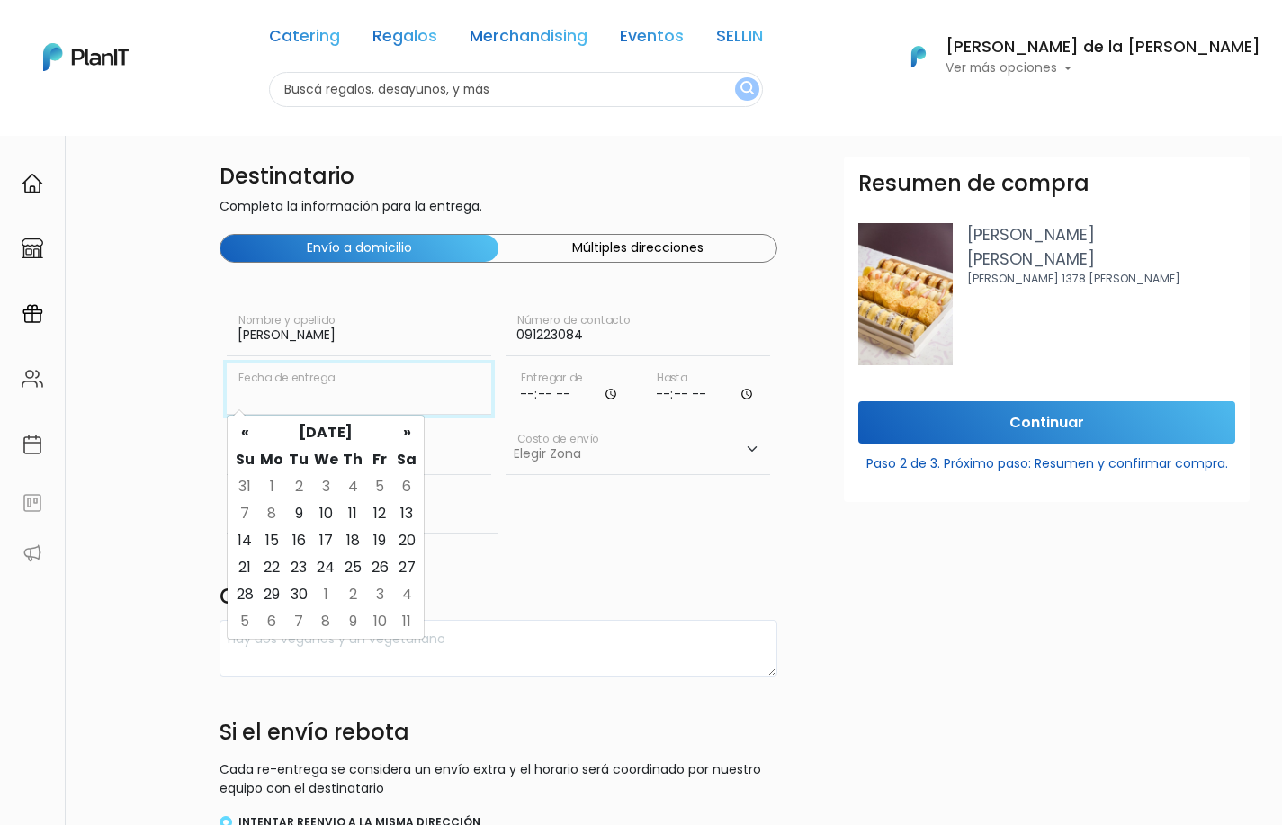
click at [310, 392] on input "text" at bounding box center [359, 389] width 265 height 50
click at [350, 510] on td "11" at bounding box center [352, 513] width 27 height 27
type input "11/09/2025"
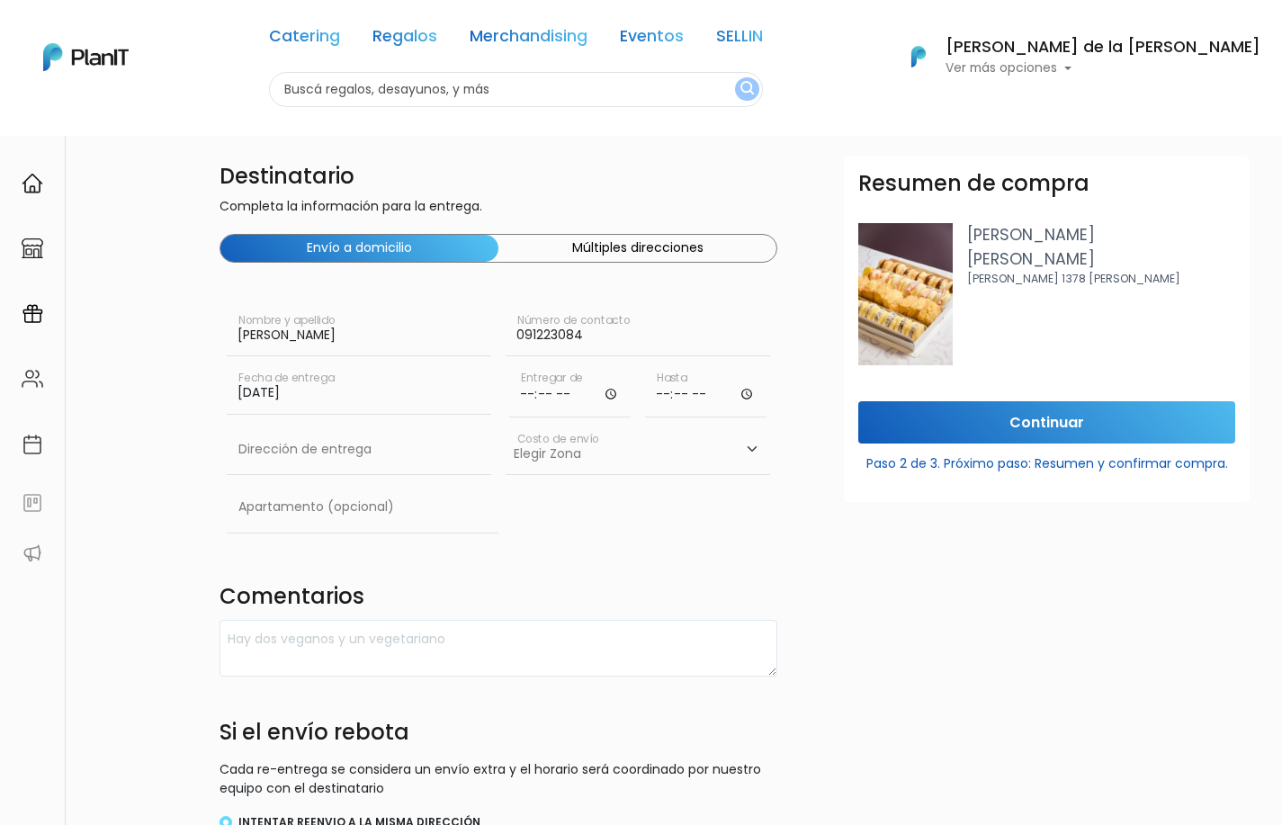
click at [553, 392] on input "time" at bounding box center [569, 391] width 121 height 54
click at [614, 393] on input "time" at bounding box center [569, 391] width 121 height 54
type input "10:30"
click at [664, 392] on input "time" at bounding box center [705, 391] width 121 height 54
click at [750, 391] on input "time" at bounding box center [705, 391] width 121 height 54
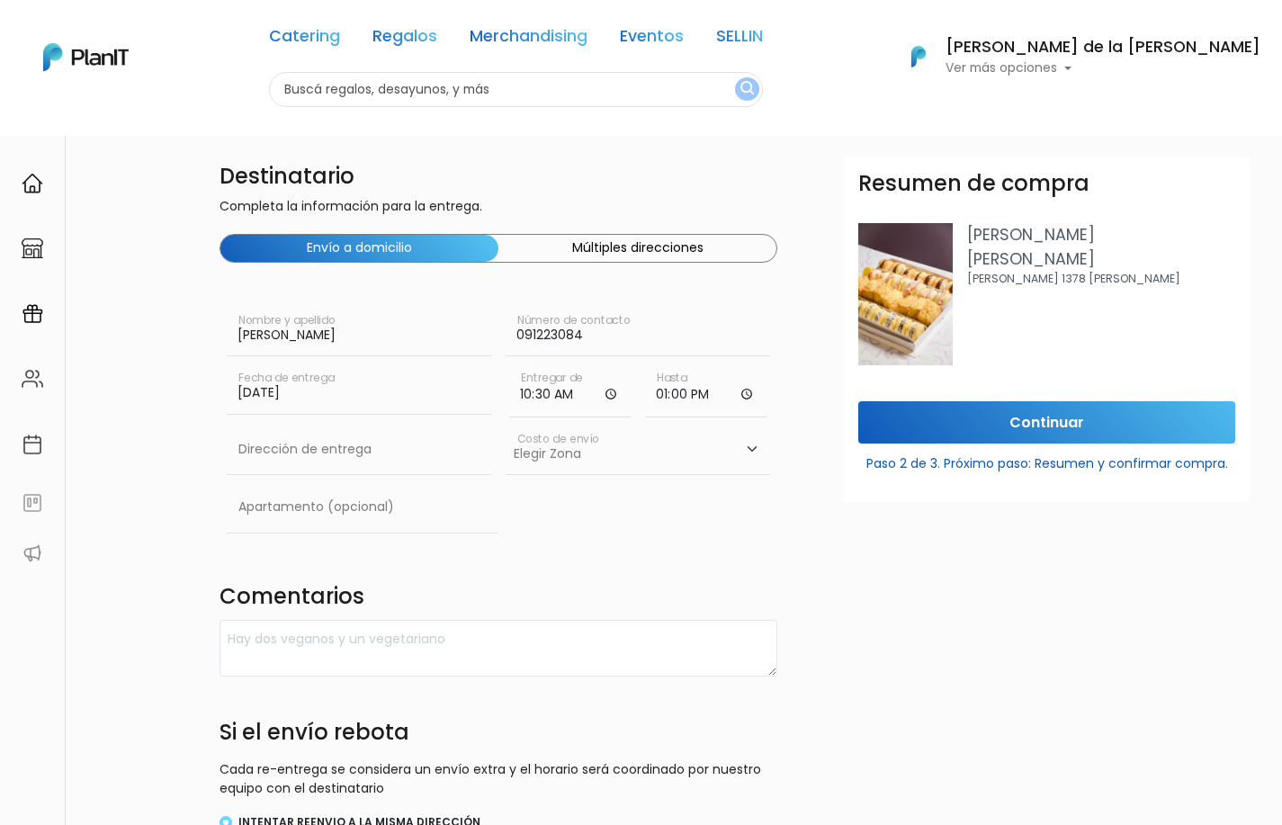
type input "13:00"
click at [581, 551] on div "Destinatario Completa la información para la entrega. Envío a domicilio Múltipl…" at bounding box center [499, 630] width 580 height 946
click at [353, 463] on input "text" at bounding box center [359, 450] width 265 height 50
click at [309, 450] on input "text" at bounding box center [359, 450] width 265 height 50
paste input "Jose Marti 3396"
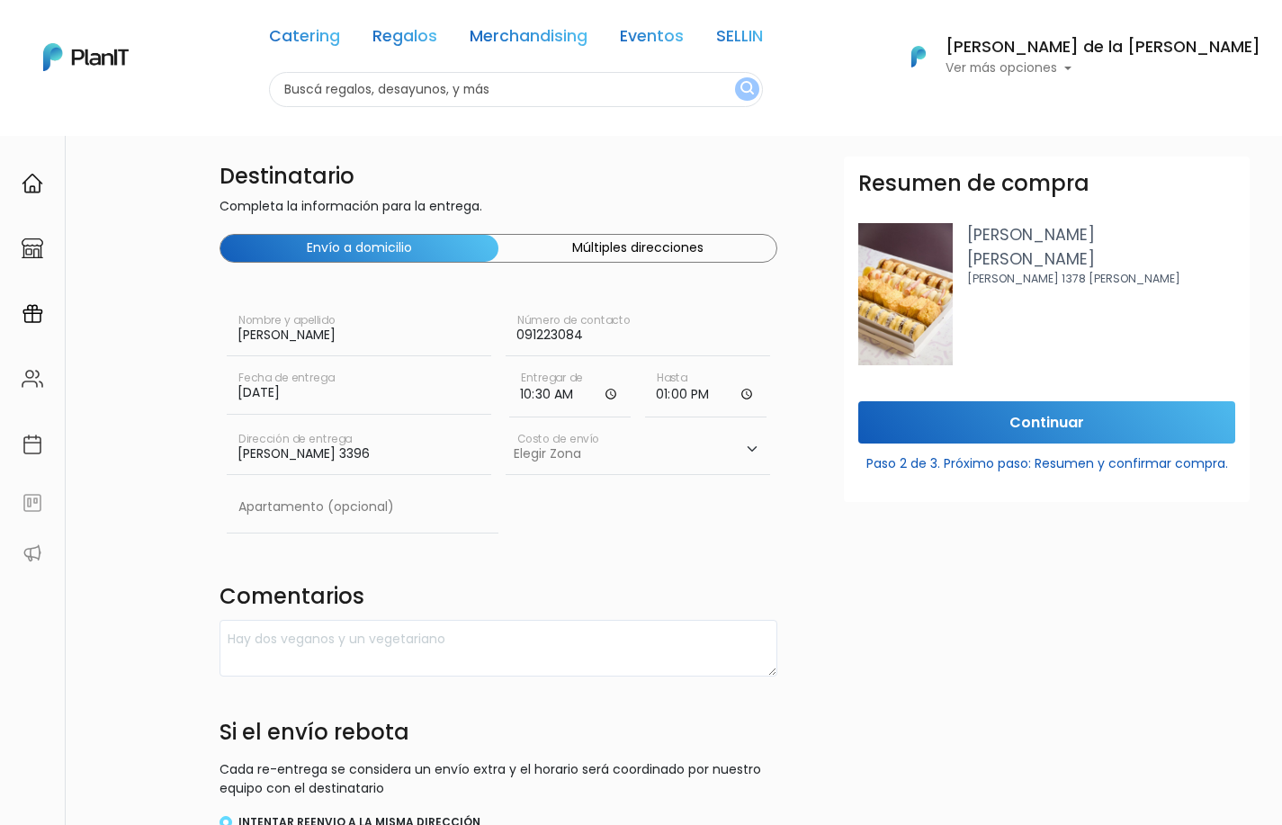
type input "Jose Marti 3396"
click at [555, 452] on select "Elegir Zona Zona américa- $600 Montevideo- $250" at bounding box center [638, 450] width 265 height 50
select select "10"
click at [349, 516] on input "text" at bounding box center [363, 507] width 272 height 50
click at [268, 515] on input "text" at bounding box center [363, 507] width 272 height 50
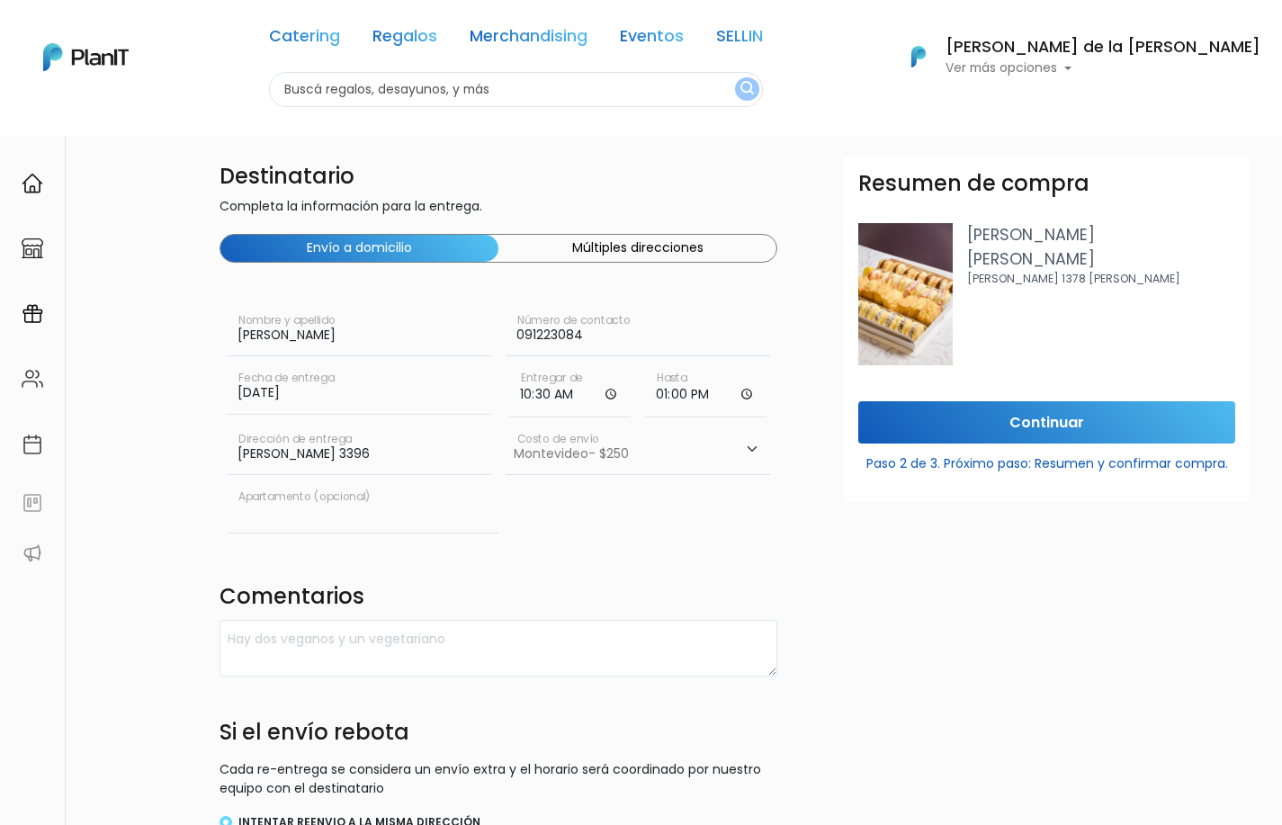
paste input "Apto 901"
type input "Apto 901"
click at [637, 559] on div "Destinatario Completa la información para la entrega. Envío a domicilio Múltipl…" at bounding box center [499, 630] width 580 height 946
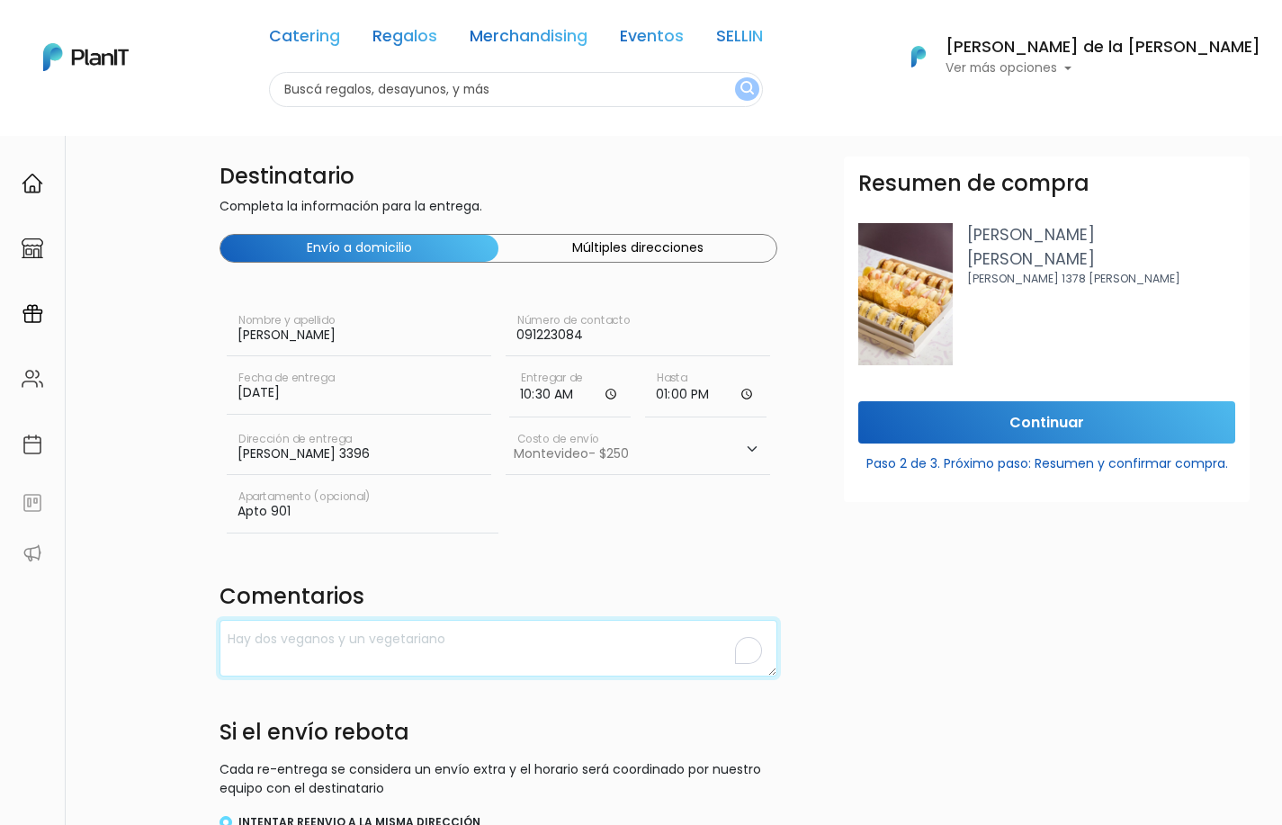
click at [416, 634] on textarea "To enrich screen reader interactions, please activate Accessibility in Grammarl…" at bounding box center [499, 648] width 558 height 57
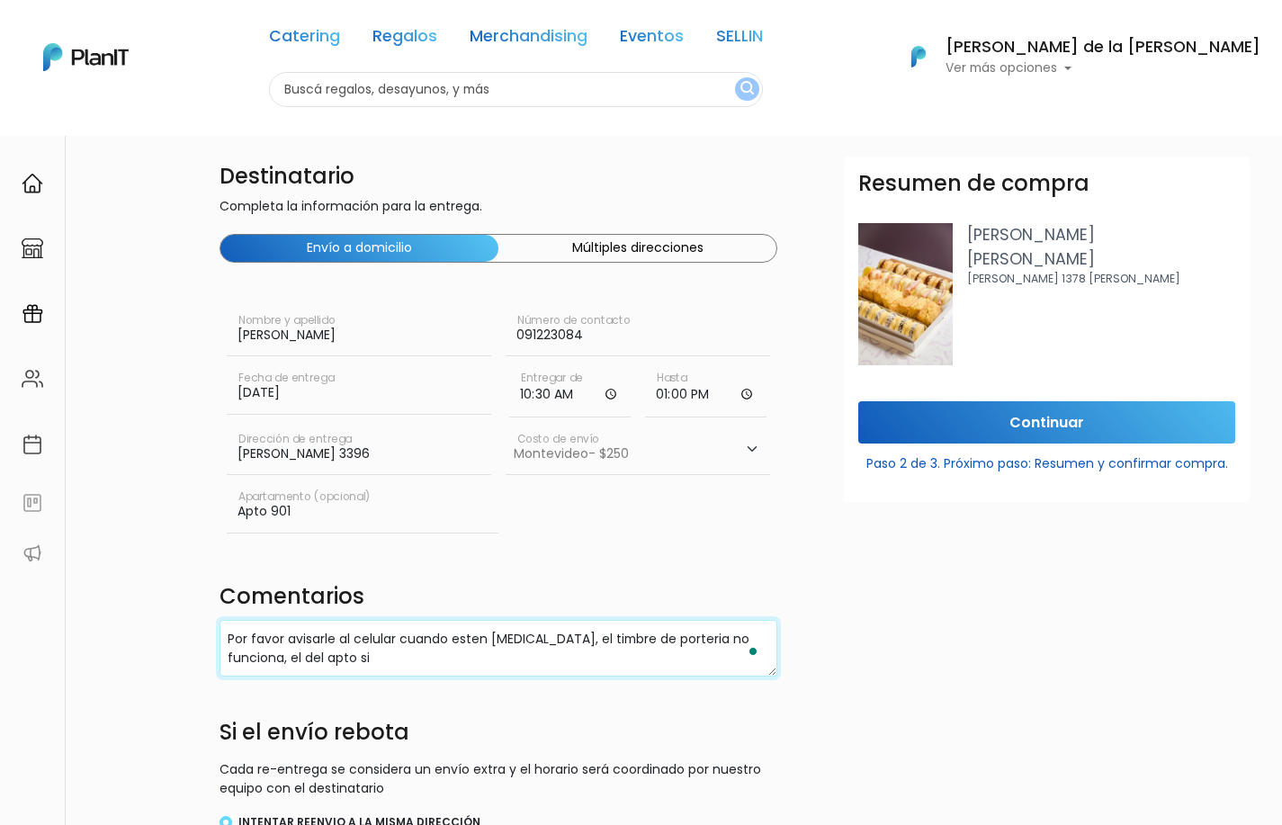
type textarea "Por favor avisarle al celular cuando esten alli, el timbre de porteria no funci…"
click at [945, 723] on div "Resumen de compra Filipa Miti Miti Tiburcio gomez 1378 esq rivera Continuar Pas…" at bounding box center [1046, 569] width 427 height 825
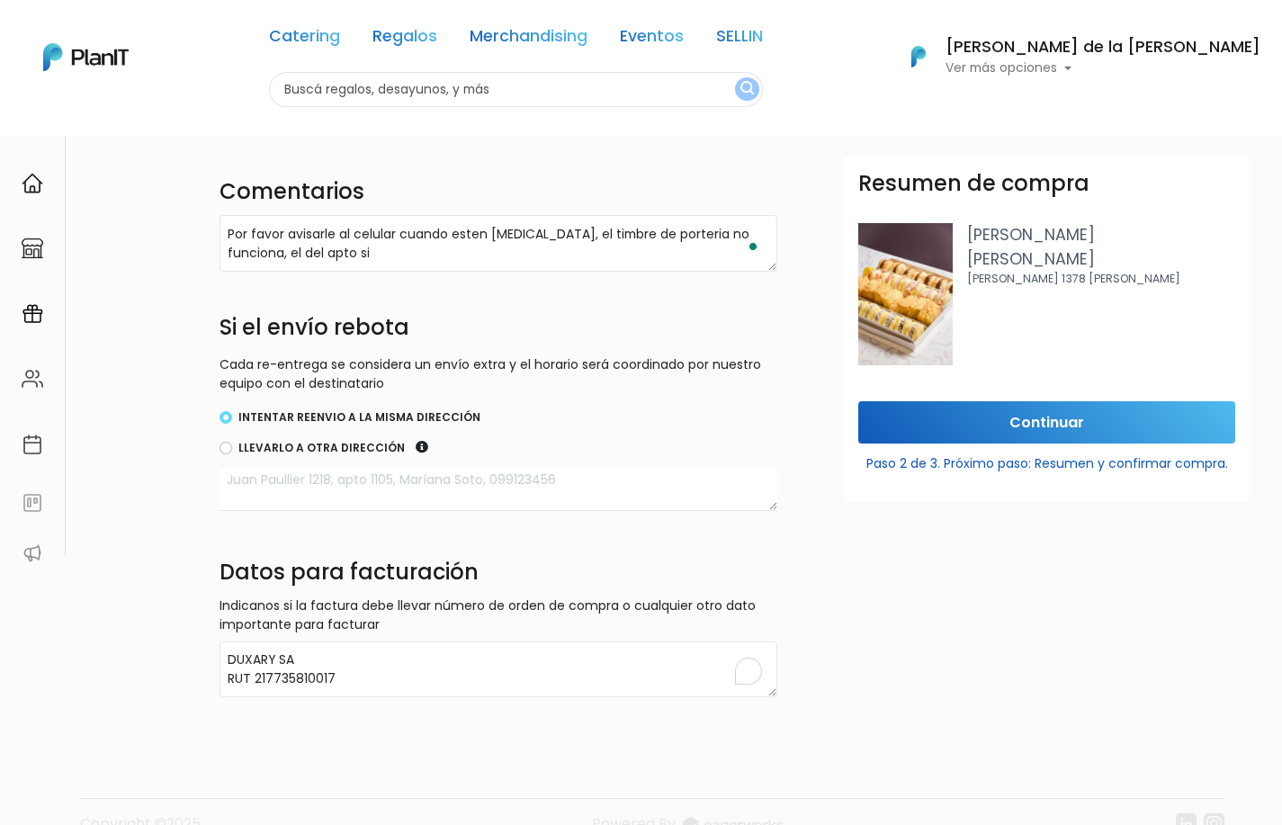
scroll to position [443, 0]
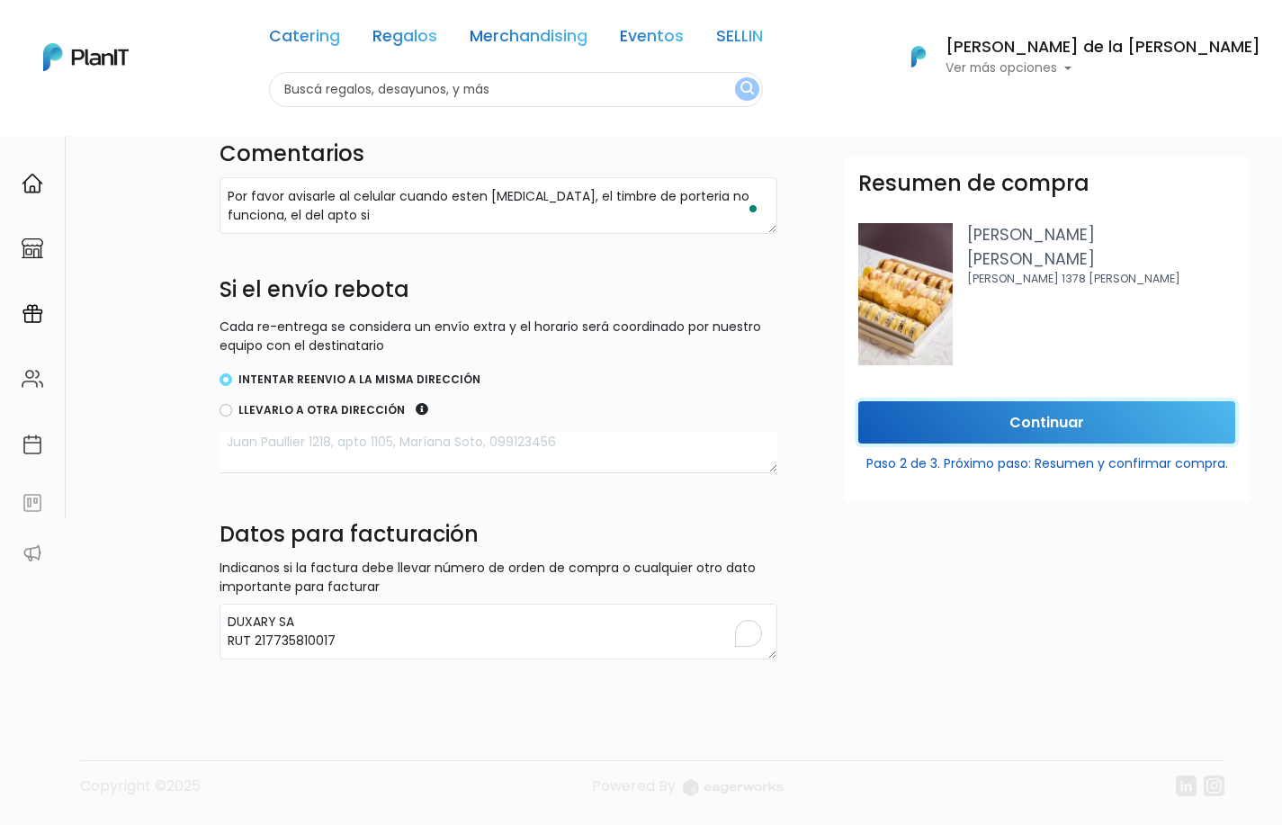
click at [988, 426] on input "Continuar" at bounding box center [1046, 422] width 377 height 42
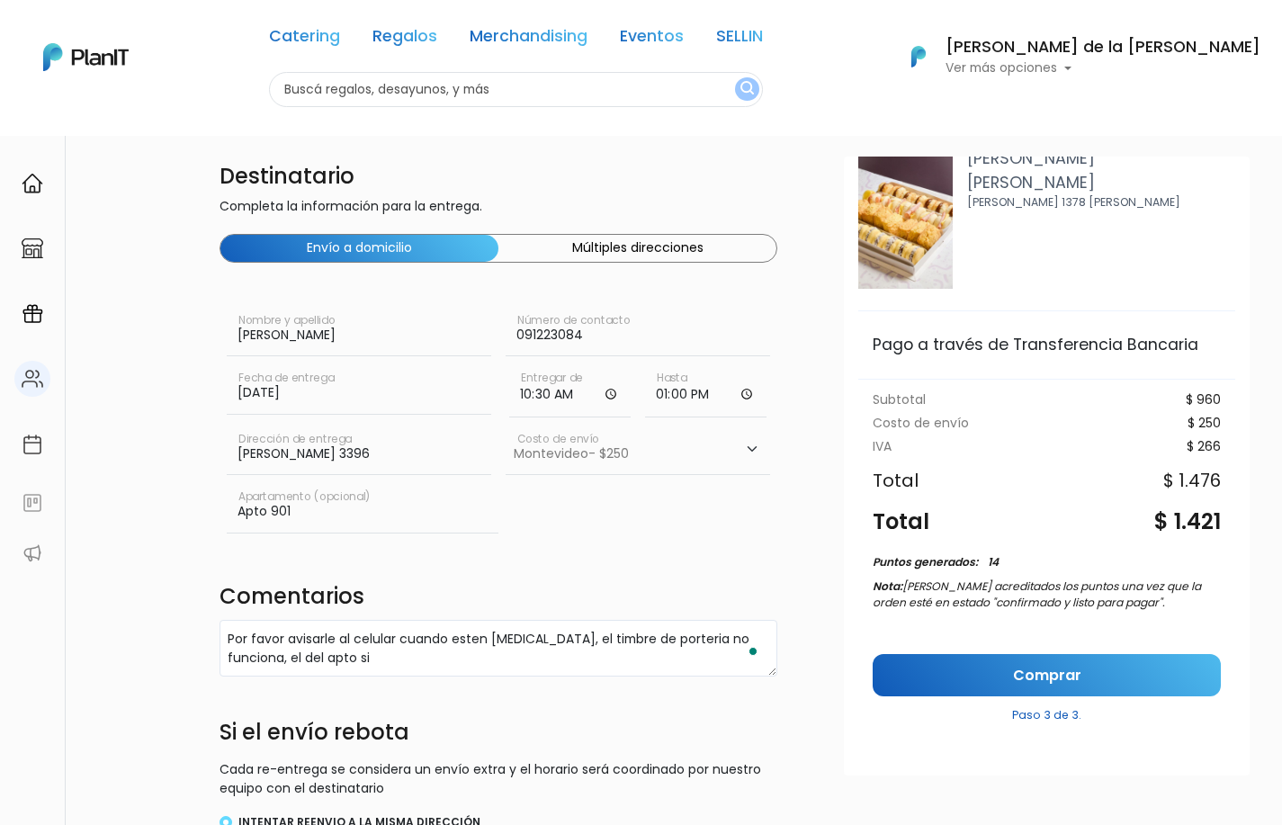
scroll to position [77, 0]
click at [1052, 668] on link "Comprar" at bounding box center [1047, 674] width 348 height 42
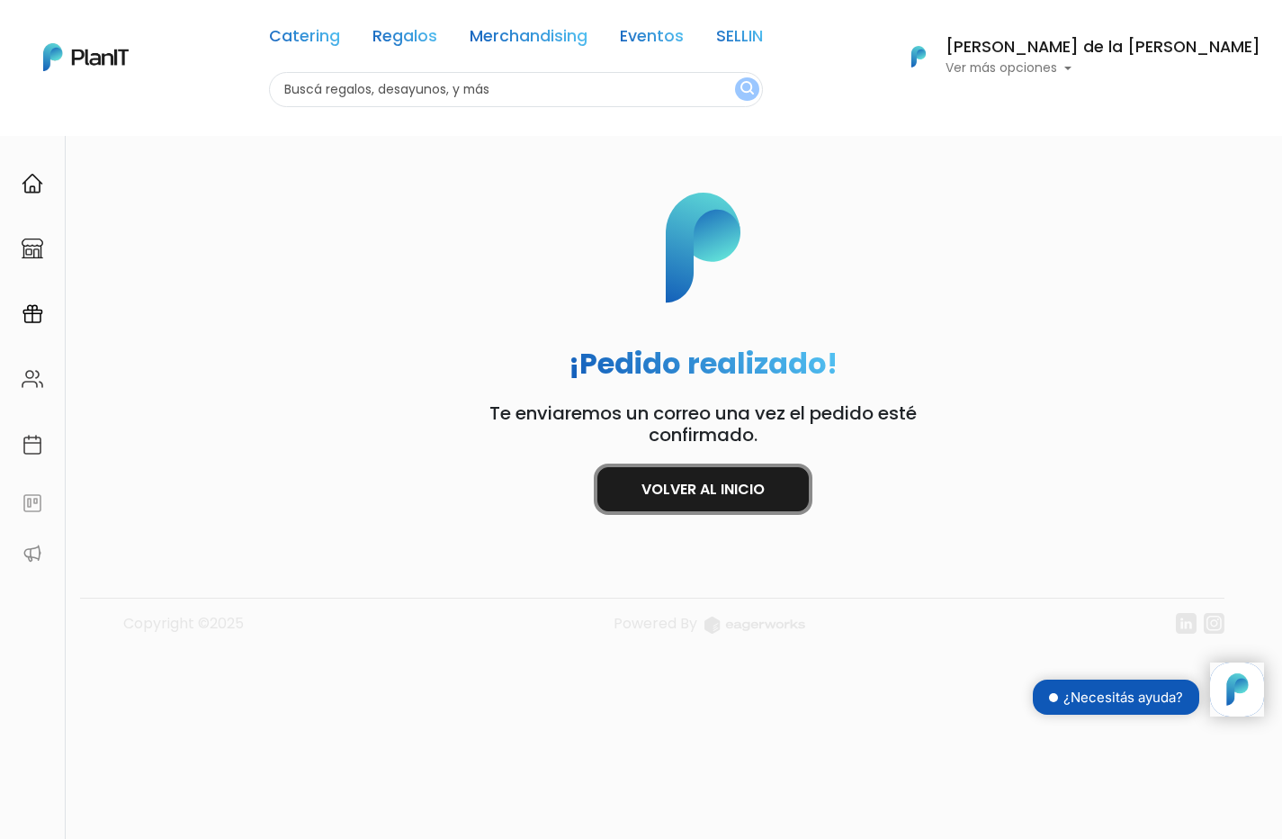
click at [717, 494] on link "Volver al inicio" at bounding box center [703, 489] width 211 height 44
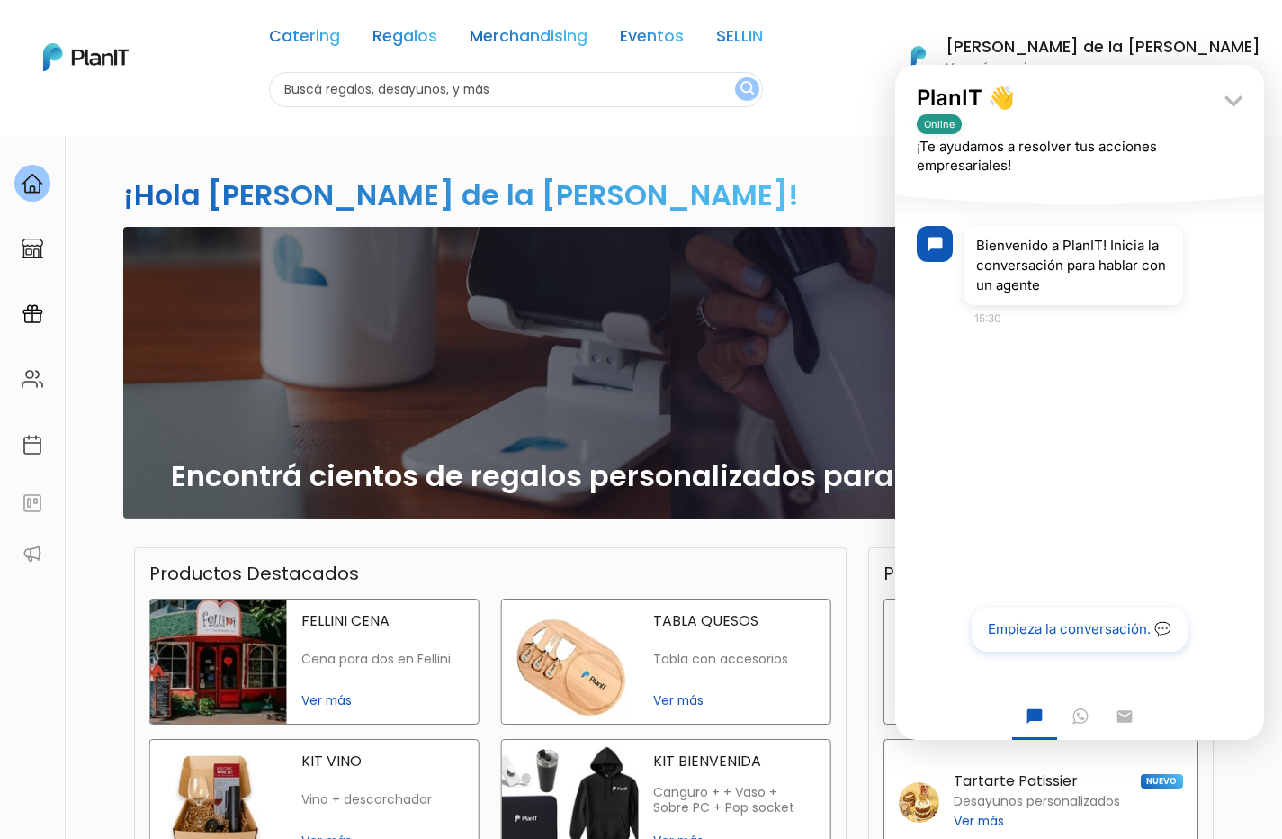
click at [1041, 624] on button "Empieza la conversación. 💬" at bounding box center [1080, 630] width 220 height 46
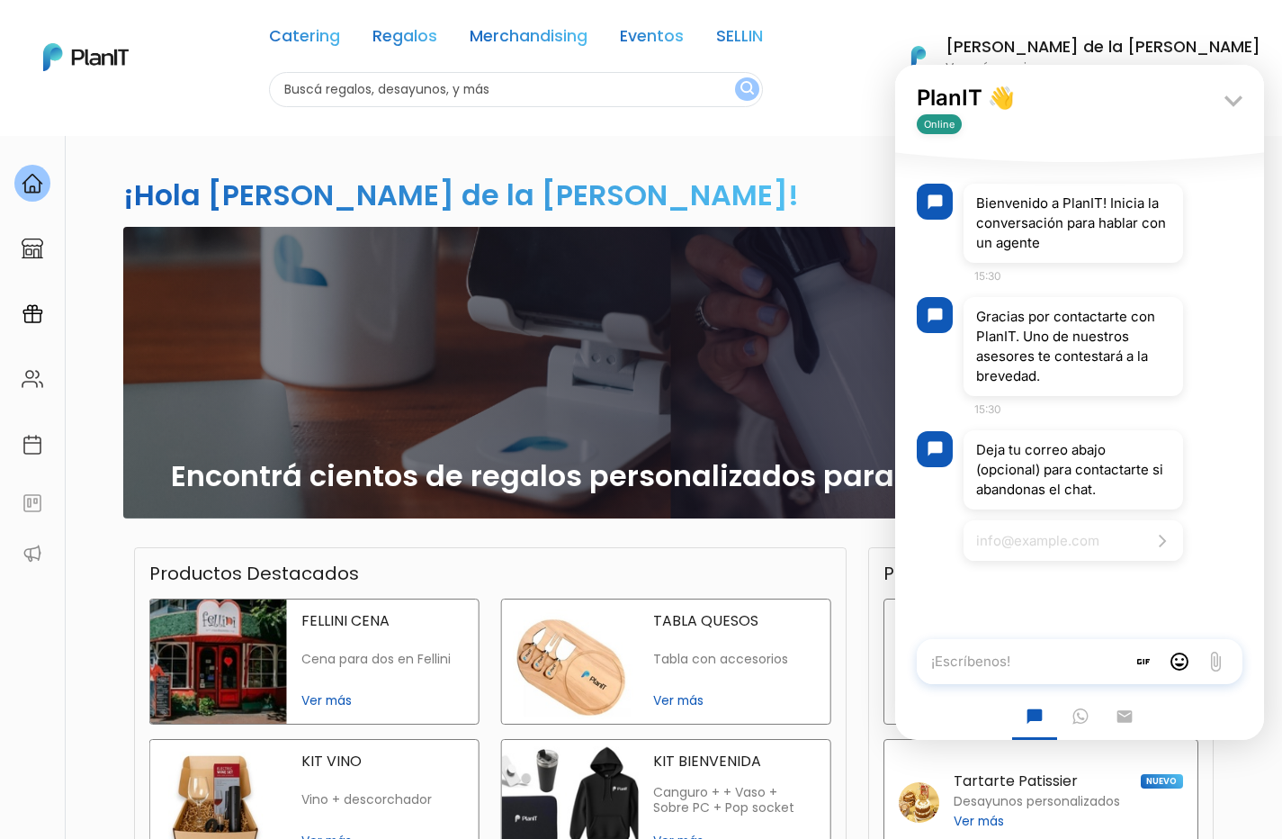
click at [1020, 663] on textarea "¡Escríbenos!" at bounding box center [1021, 661] width 209 height 45
type textarea "[PERSON_NAME][EMAIL_ADDRESS][DOMAIN_NAME]"
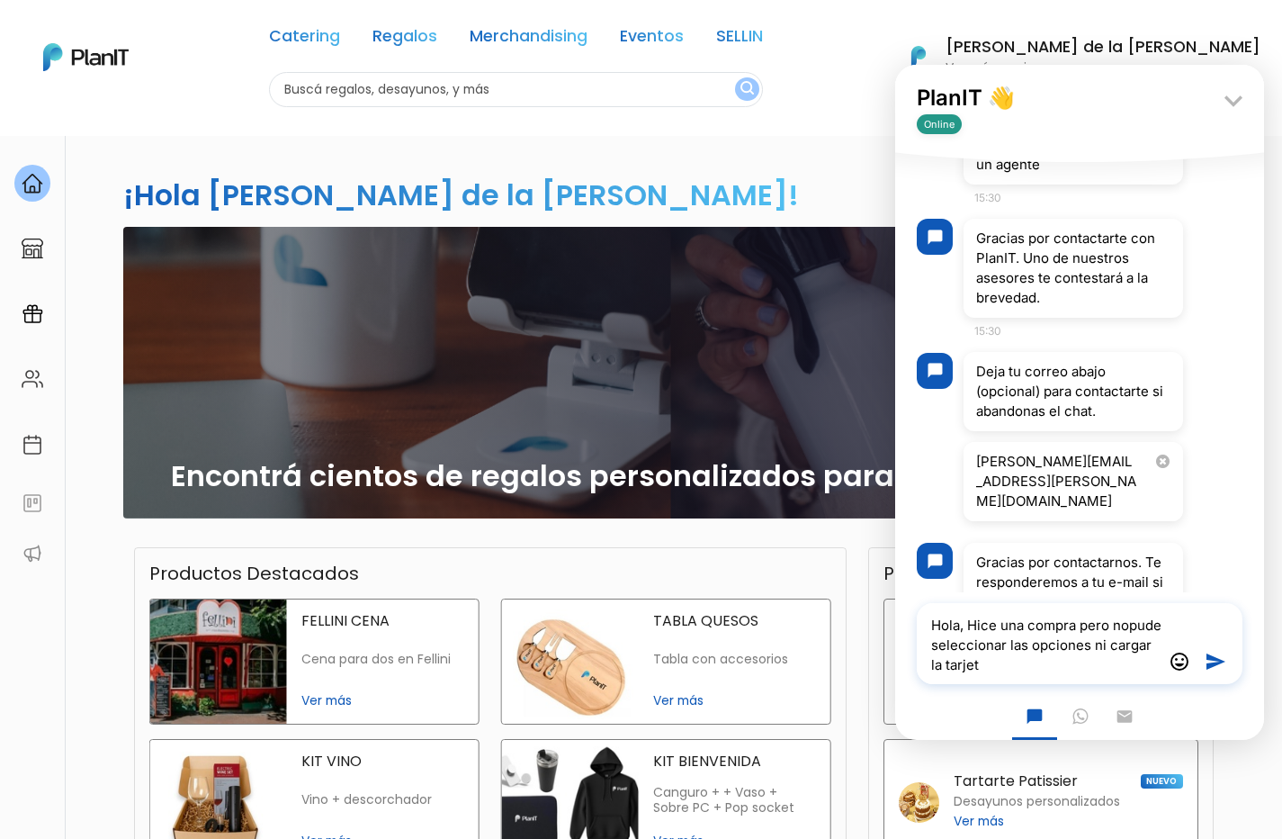
type textarea "Hola, Hice una compra pero nopude seleccionar las opciones ni cargar la tarjeta"
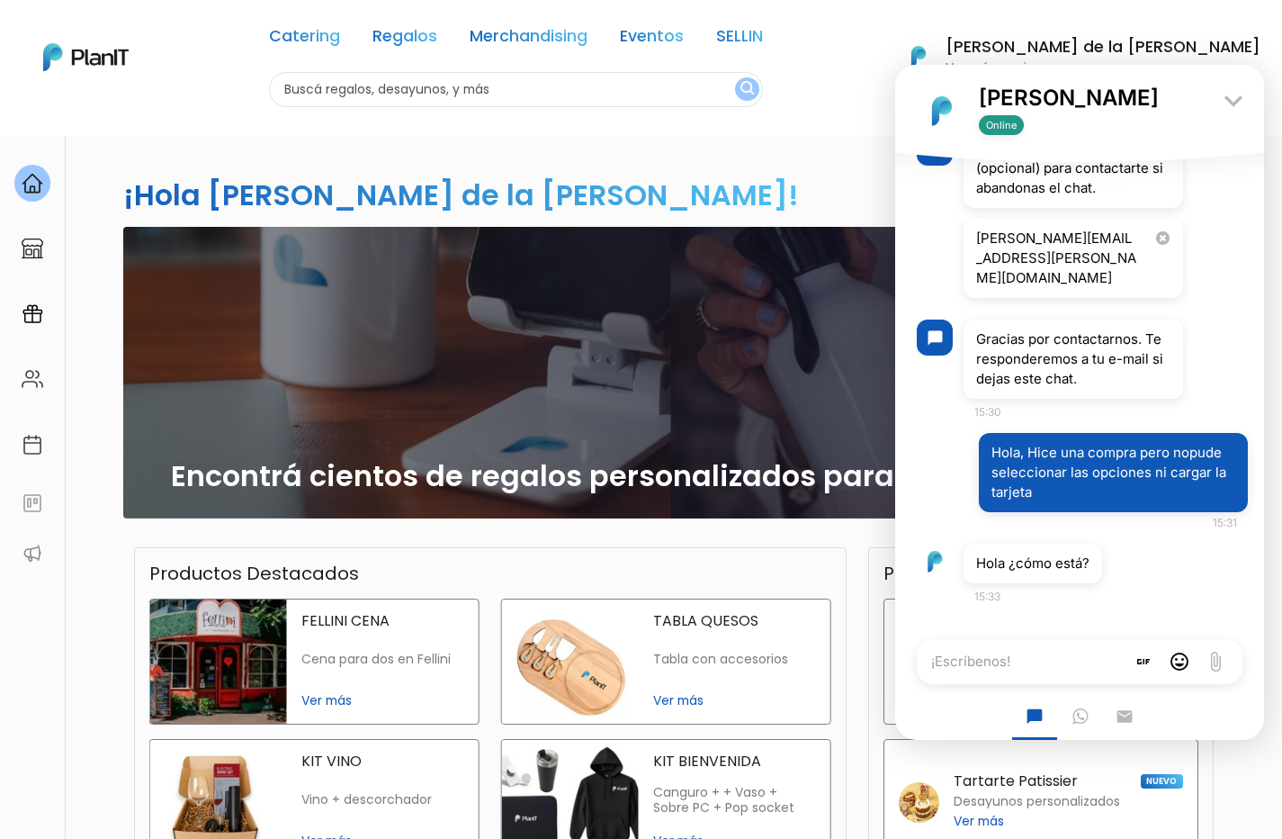
scroll to position [395, 0]
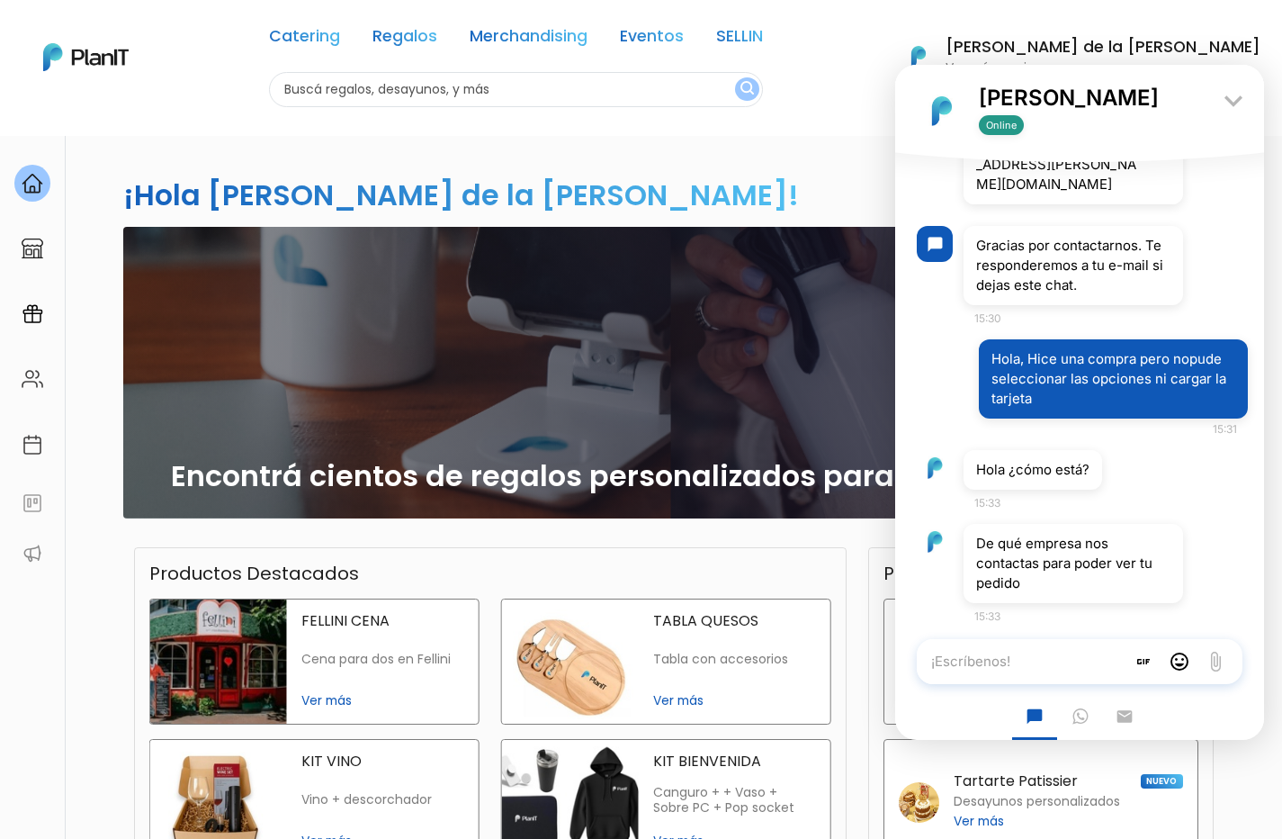
click at [962, 654] on textarea "¡Escríbenos!" at bounding box center [1021, 661] width 209 height 45
type textarea "Duxary SA"
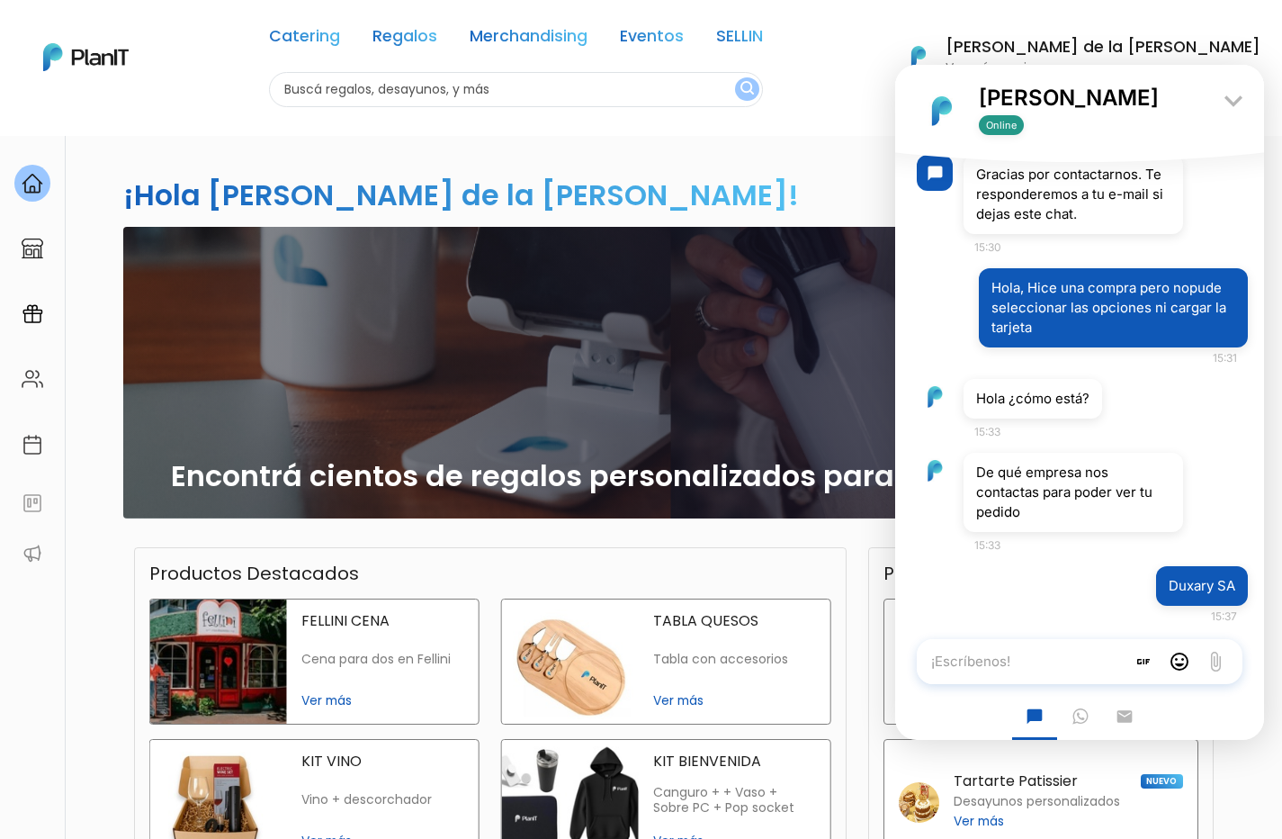
click at [1052, 658] on textarea "¡Escríbenos!" at bounding box center [1021, 661] width 209 height 45
click at [1029, 660] on textarea "¡Escríbenos!" at bounding box center [1021, 661] width 209 height 45
click at [1029, 659] on textarea "¡Escríbenos!" at bounding box center [1021, 661] width 209 height 45
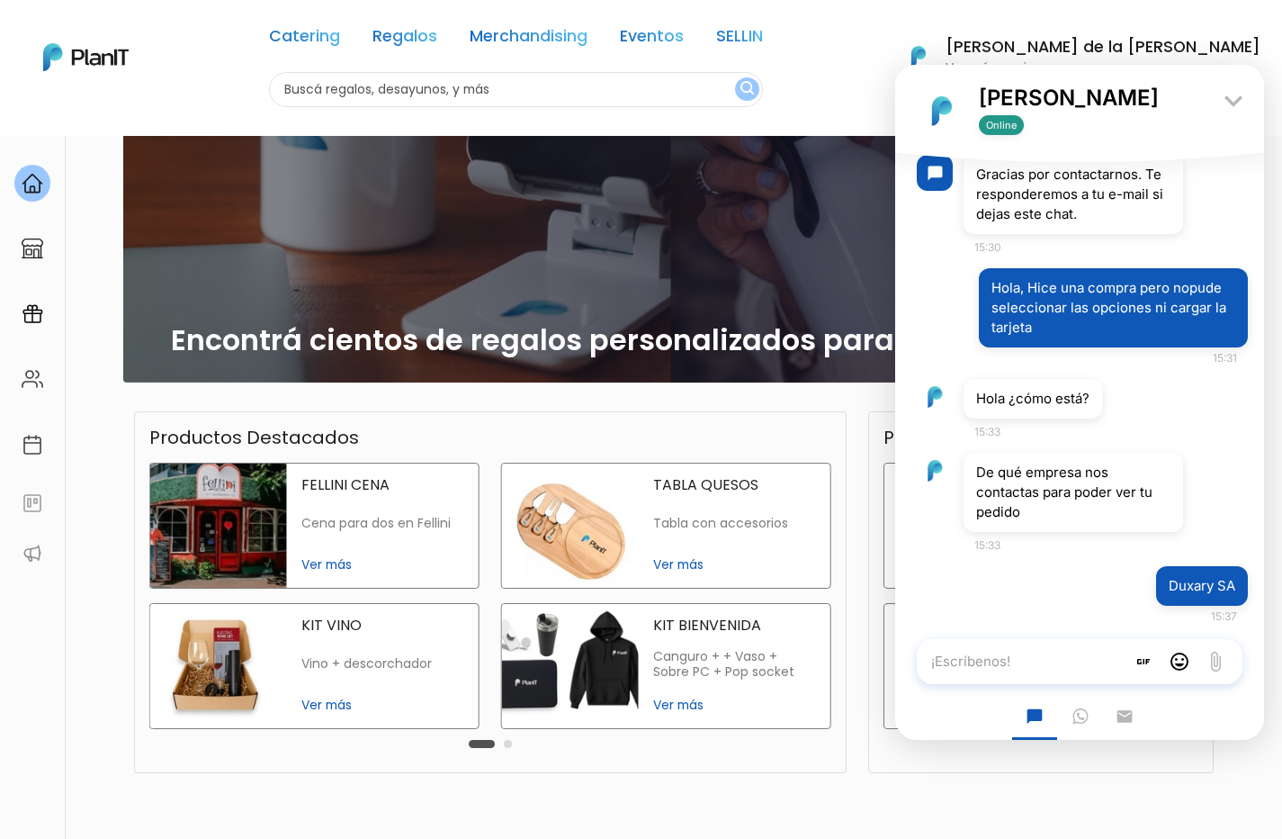
scroll to position [138, 0]
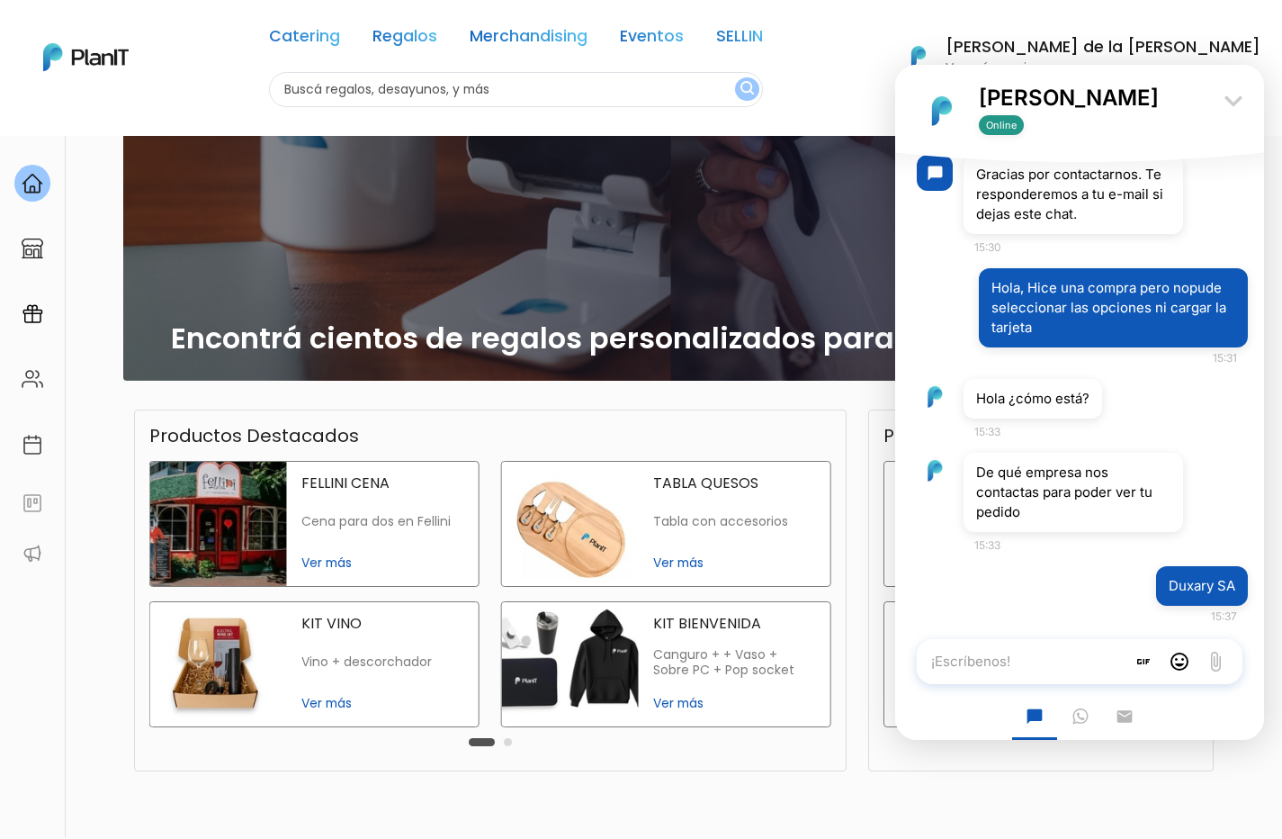
click at [1236, 102] on icon "keyboard_arrow_down" at bounding box center [1234, 101] width 36 height 36
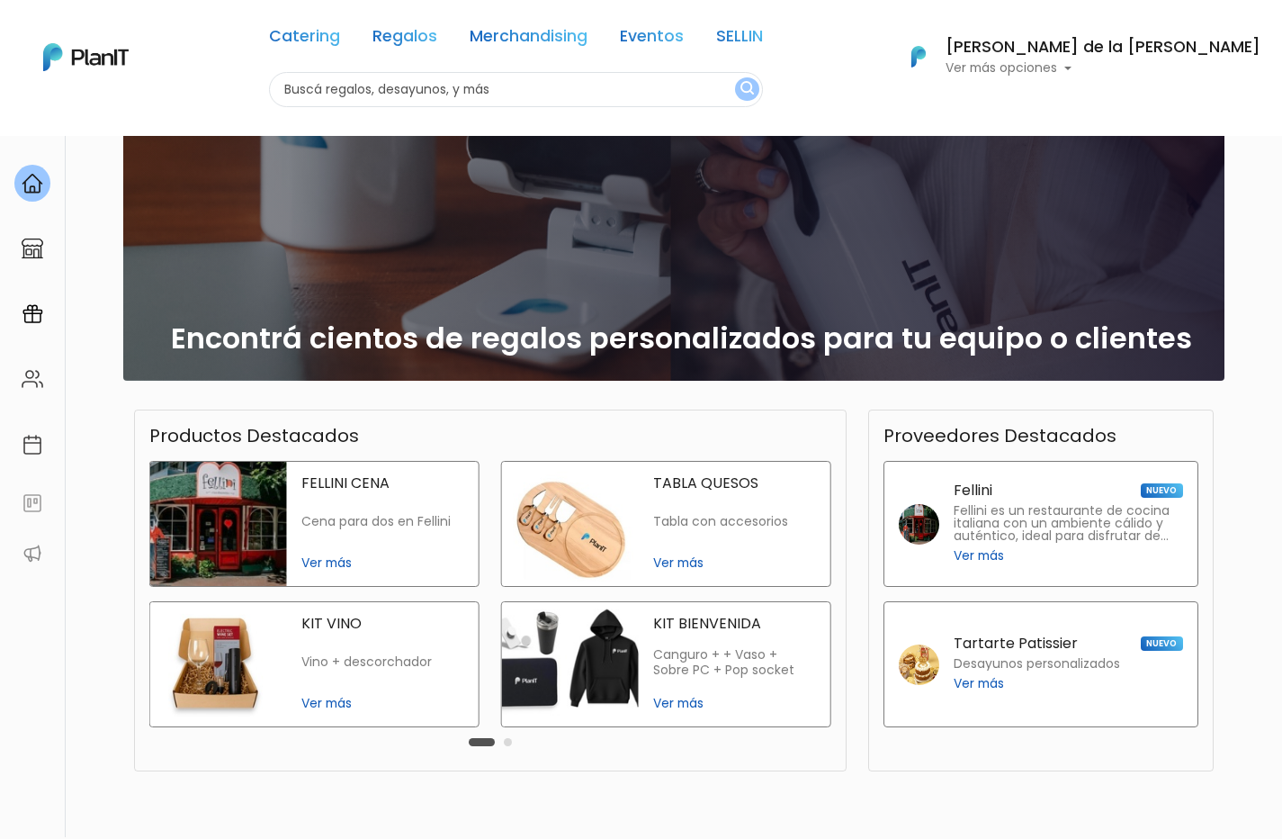
click at [1226, 67] on p "Ver más opciones" at bounding box center [1103, 68] width 315 height 13
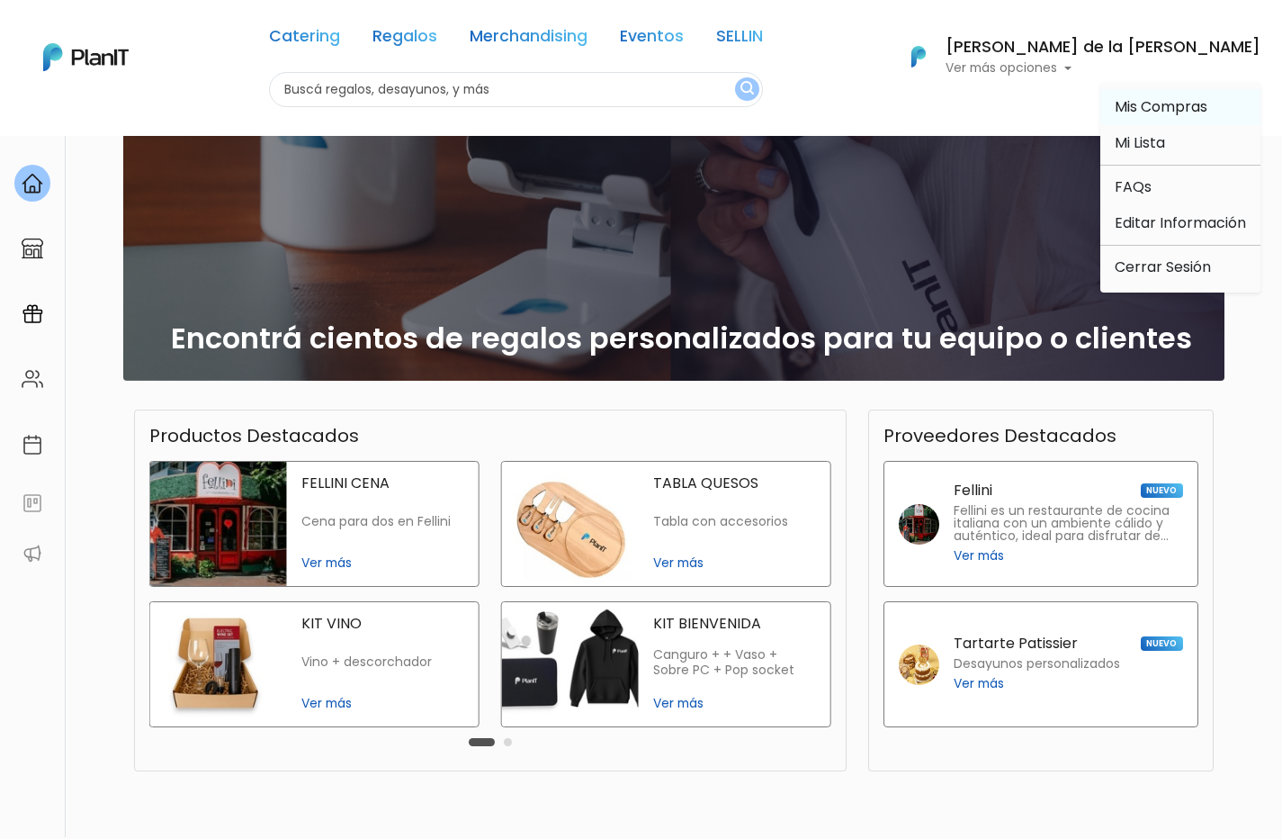
click at [1189, 100] on span "Mis Compras" at bounding box center [1161, 106] width 93 height 21
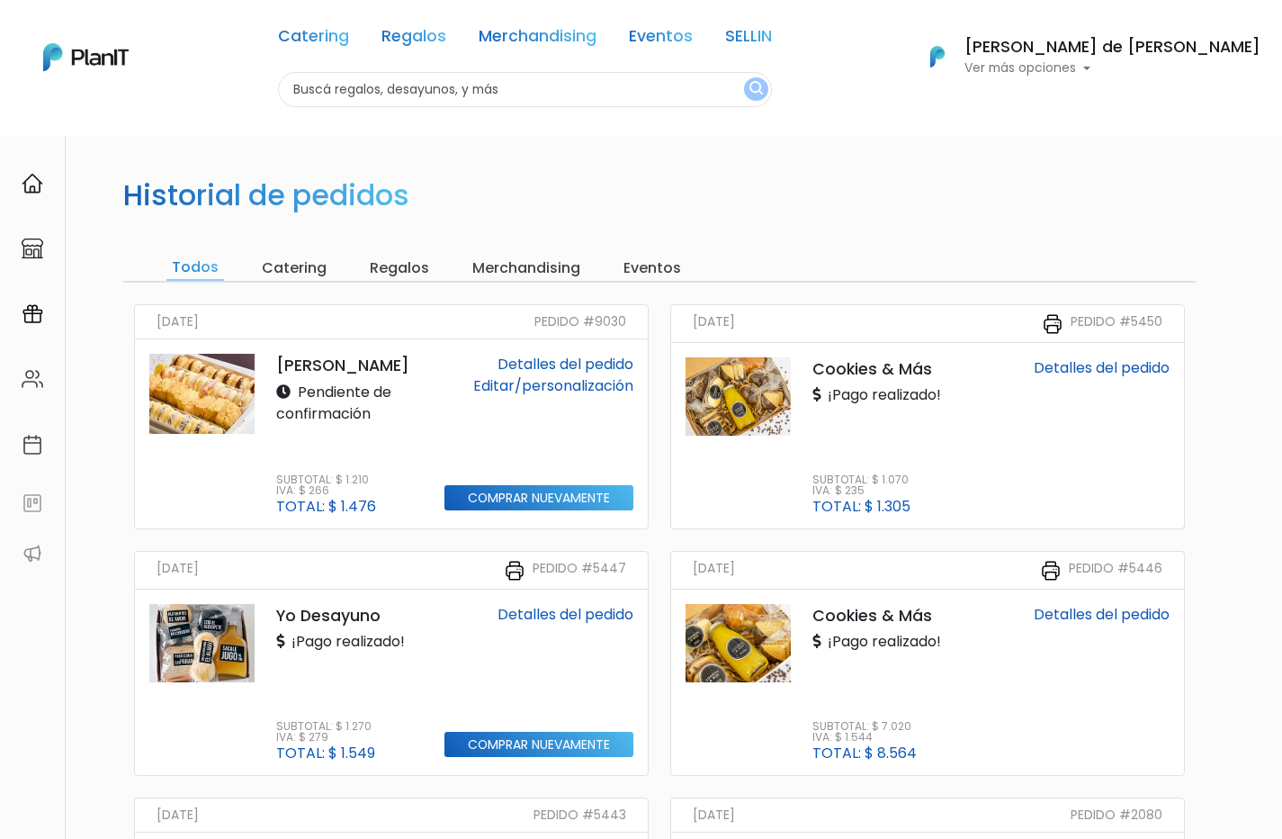
click at [567, 355] on link "Detalles del pedido" at bounding box center [566, 364] width 136 height 21
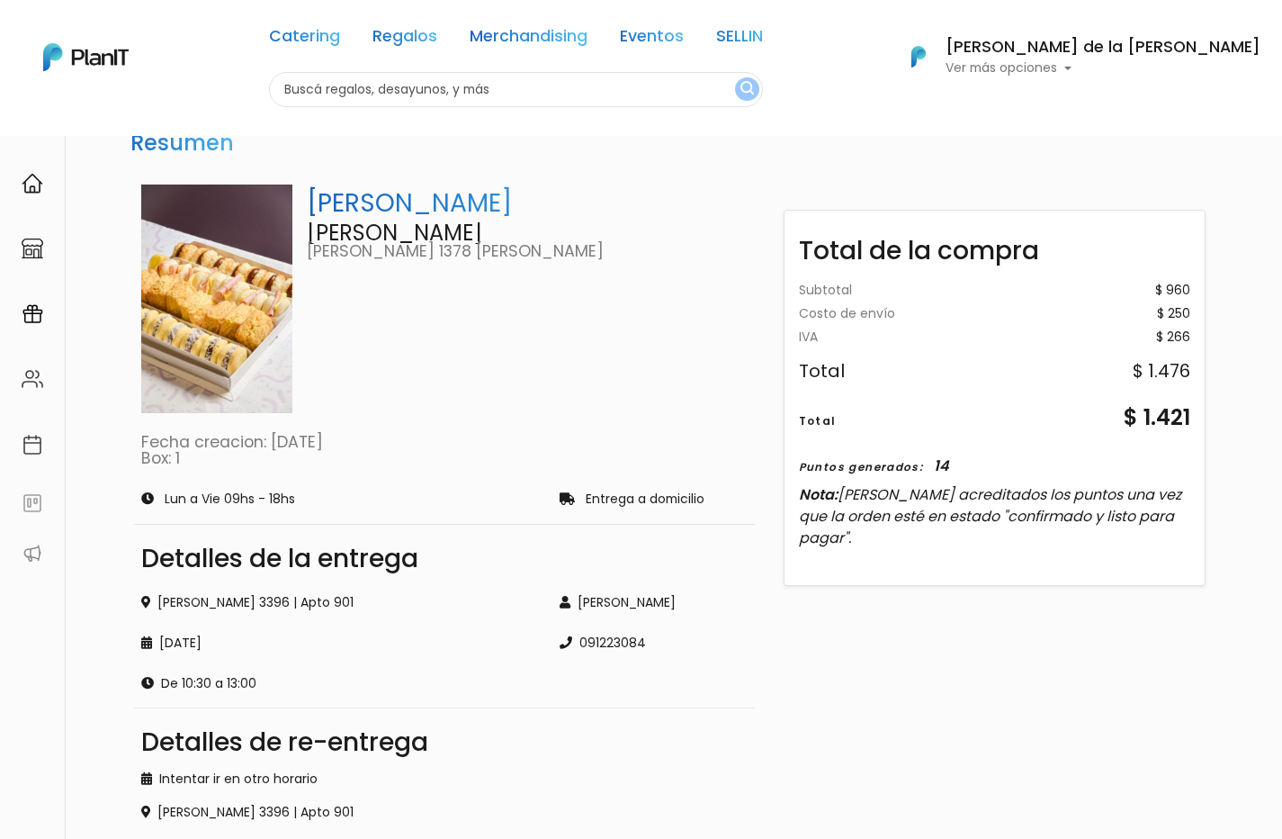
scroll to position [37, 0]
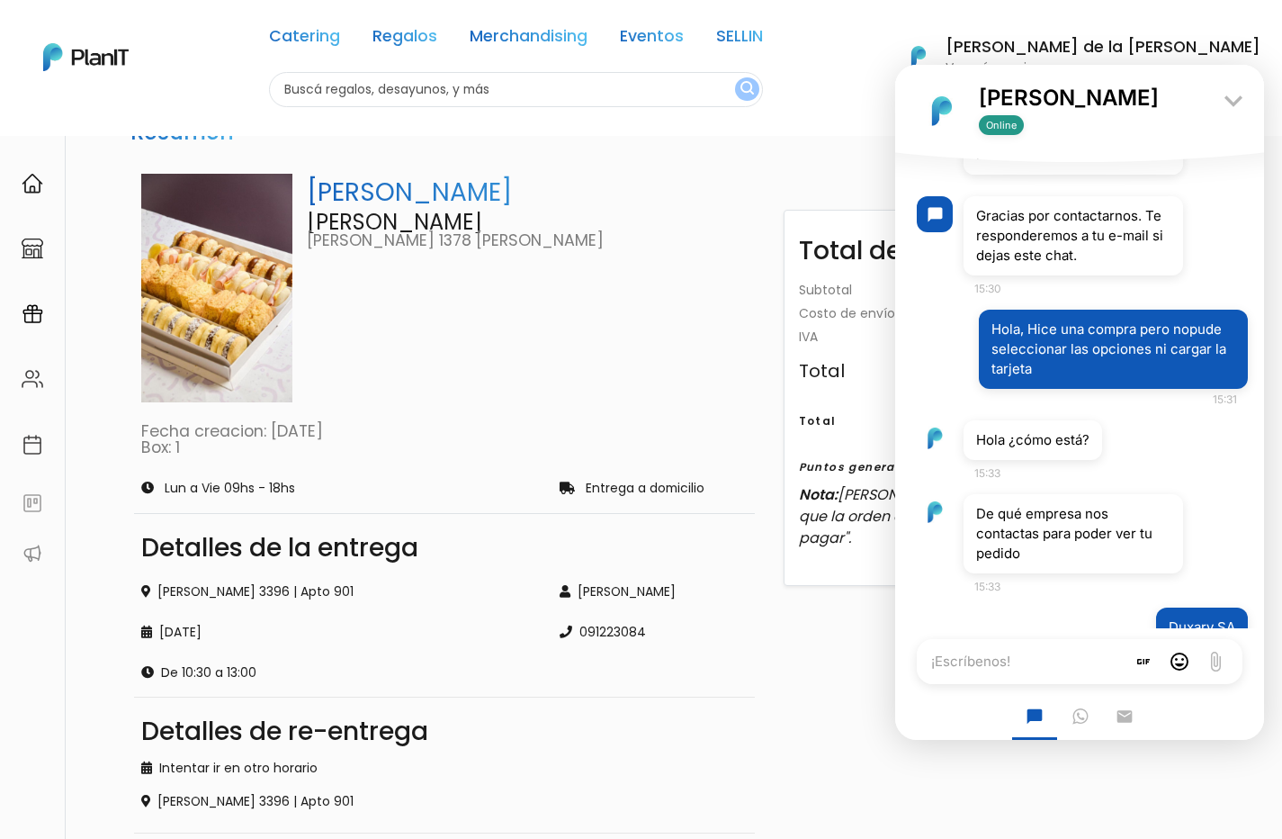
scroll to position [486, 0]
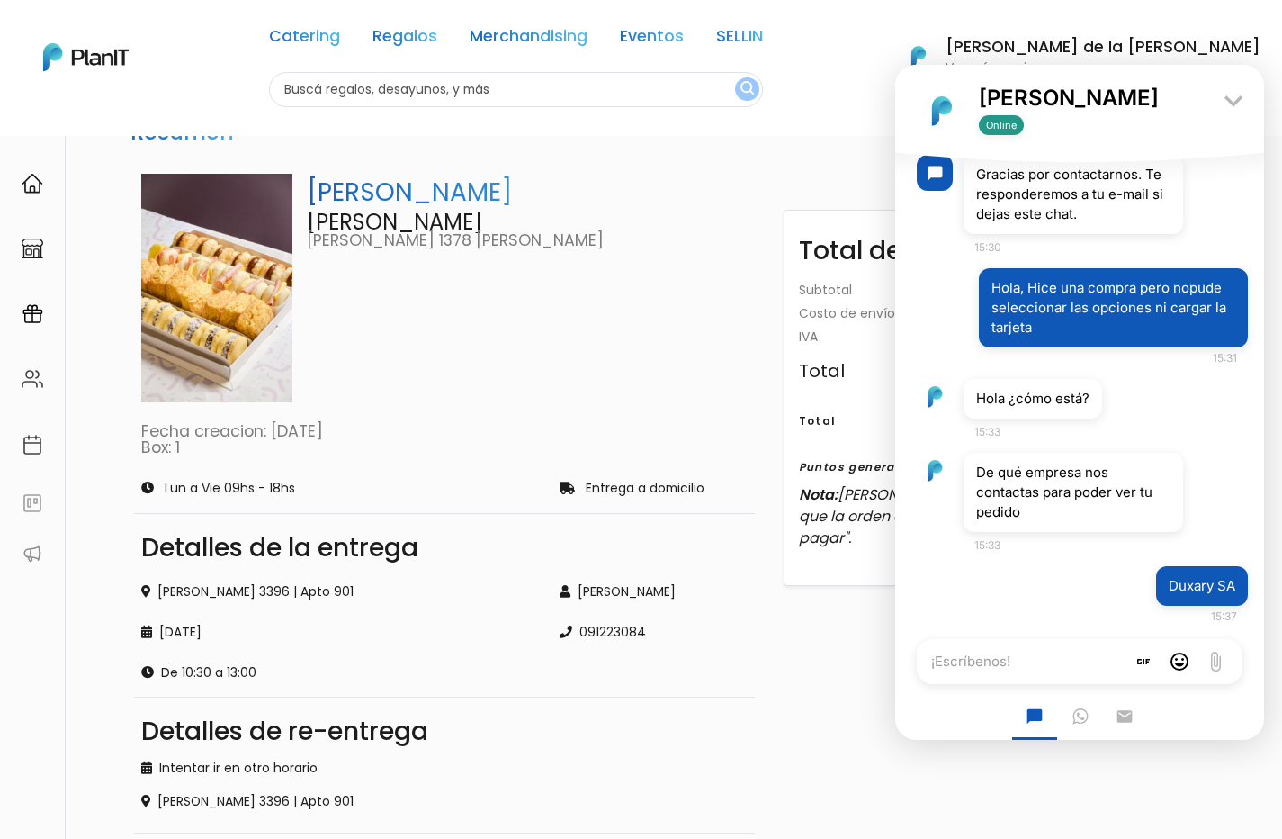
click at [1050, 659] on textarea "¡Escríbenos!" at bounding box center [1021, 661] width 209 height 45
type textarea "La compra es en Filipa una box Miti Miti"
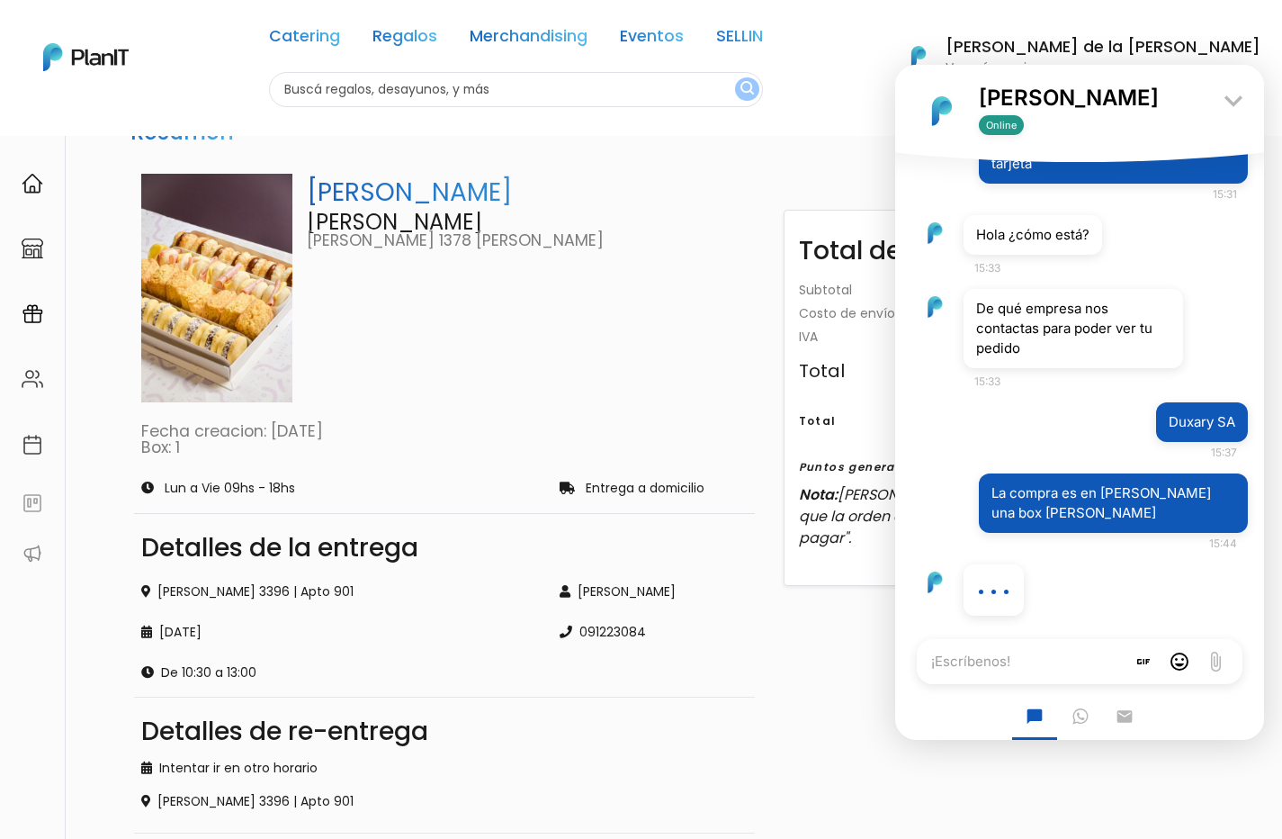
scroll to position [670, 0]
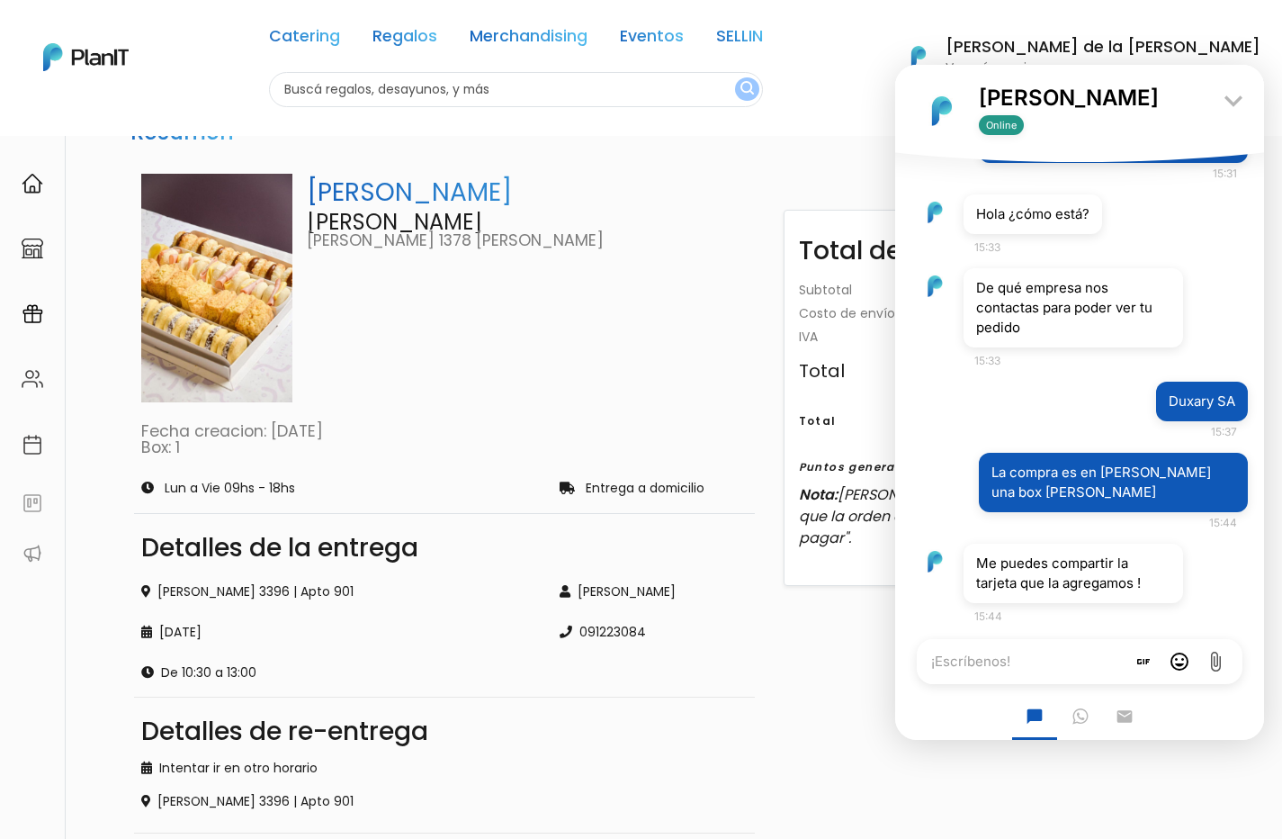
click at [1216, 669] on icon "attach_file" at bounding box center [1216, 662] width 22 height 22
click at [895, 65] on input "attach_file" at bounding box center [895, 65] width 0 height 0
click at [1217, 664] on icon "attach_file" at bounding box center [1216, 662] width 22 height 22
click at [895, 65] on input "attach_file" at bounding box center [895, 65] width 0 height 0
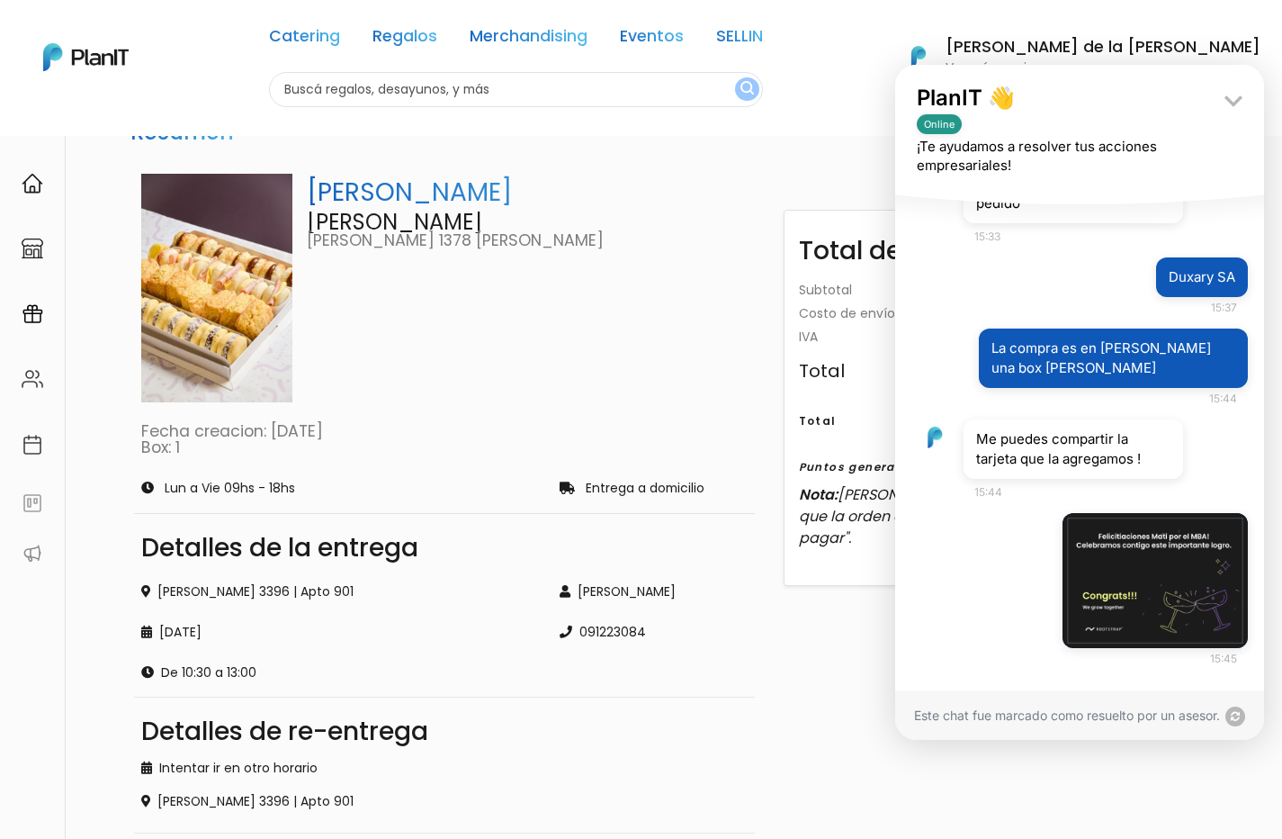
scroll to position [908, 0]
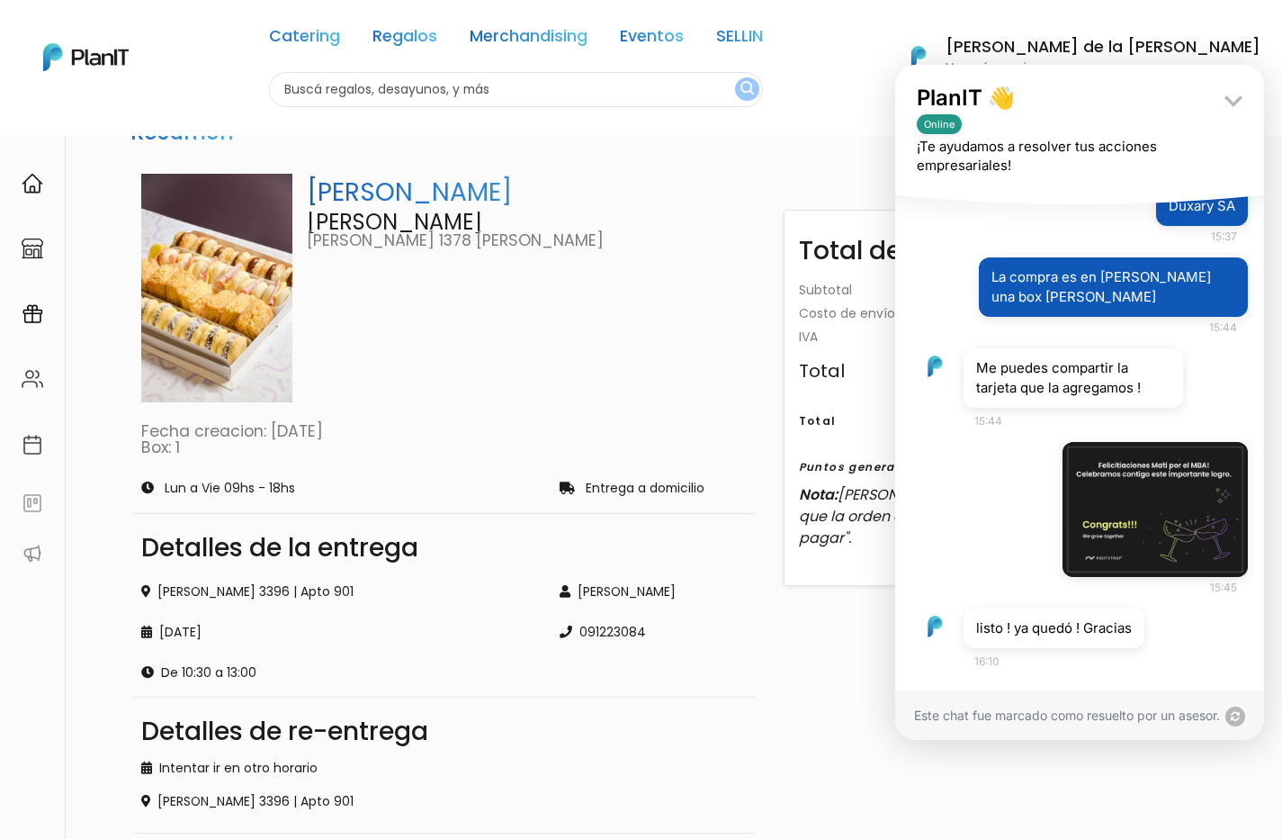
click at [1064, 709] on div "Este chat fue marcado como resuelto por un asesor." at bounding box center [1079, 714] width 369 height 49
click at [1058, 619] on span "listo ! ya quedó ! Gracias" at bounding box center [1054, 627] width 156 height 17
click at [575, 238] on p "Tiburcio gomez 1378 esq rivera" at bounding box center [527, 241] width 440 height 16
click at [163, 289] on img at bounding box center [216, 288] width 151 height 229
click at [1234, 102] on icon "keyboard_arrow_down" at bounding box center [1234, 101] width 36 height 36
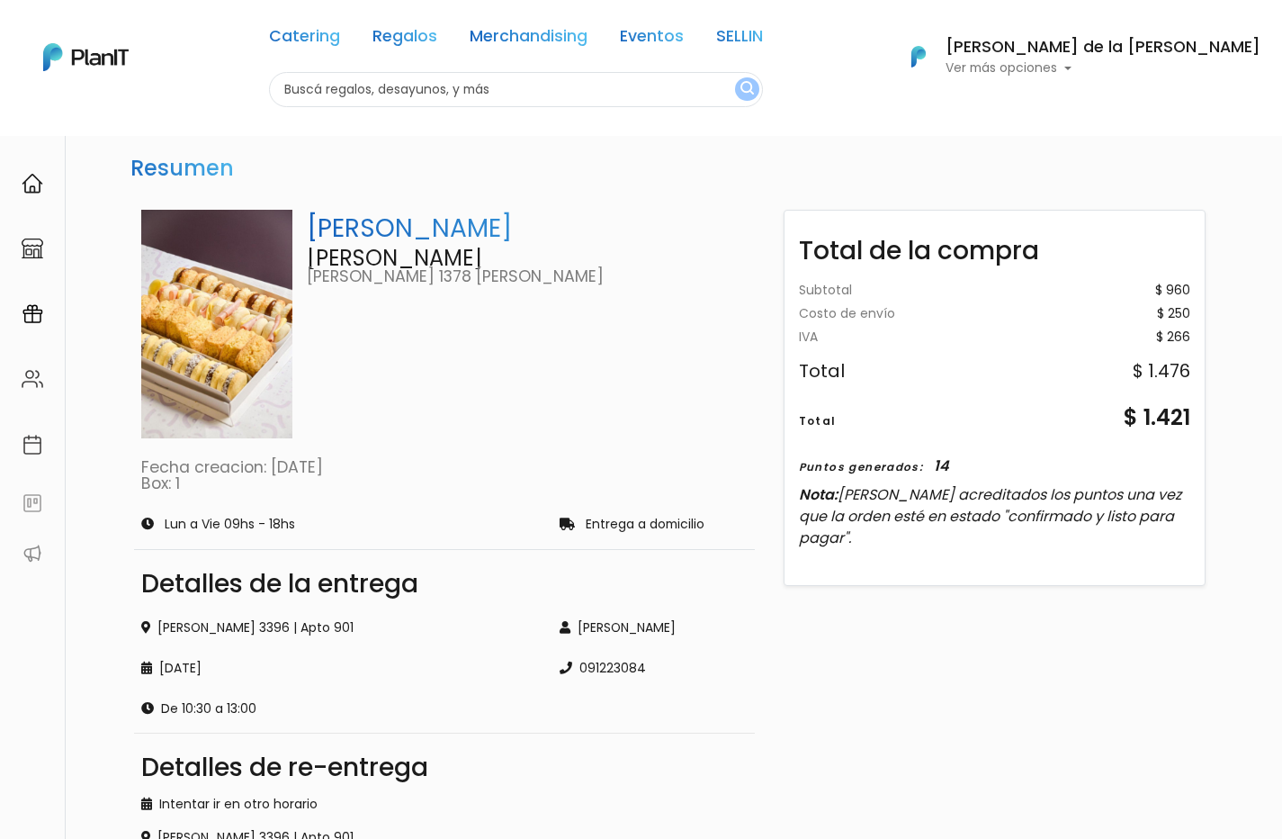
scroll to position [0, 0]
click at [1004, 456] on div "Puntos generados: 14" at bounding box center [995, 466] width 392 height 22
